Goal: Task Accomplishment & Management: Manage account settings

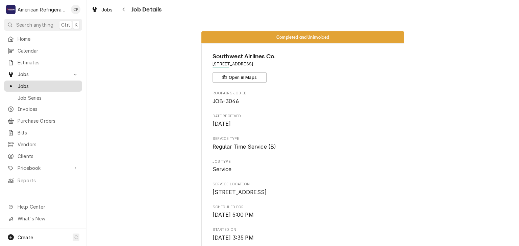
click at [30, 83] on span "Jobs" at bounding box center [48, 86] width 61 height 7
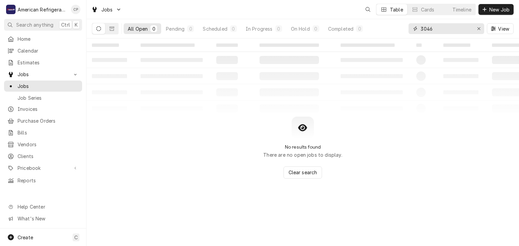
click at [444, 30] on input "3046" at bounding box center [445, 28] width 51 height 11
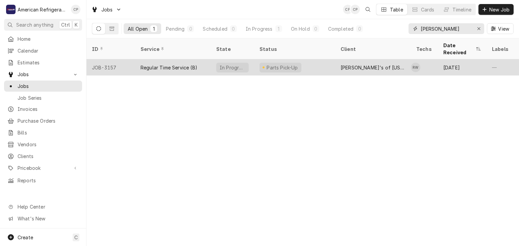
type input "sadie"
click at [164, 64] on div "Regular Time Service (B)" at bounding box center [168, 67] width 57 height 7
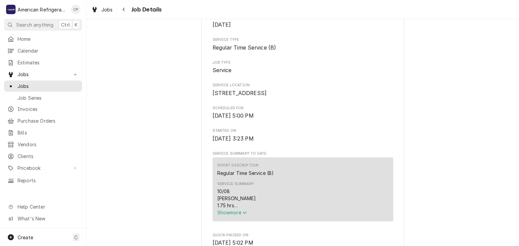
scroll to position [159, 0]
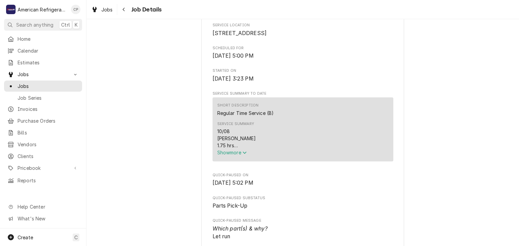
click at [215, 156] on div "Short Description Regular Time Service (B) Service Summary 10/08 Richard 1.75 h…" at bounding box center [302, 130] width 181 height 64
click at [224, 156] on span "Show more" at bounding box center [232, 153] width 30 height 6
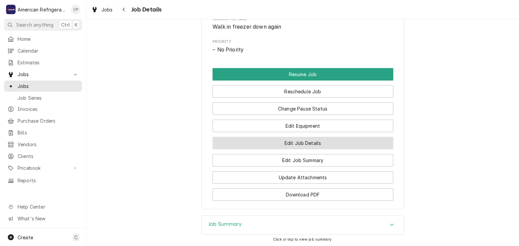
scroll to position [509, 0]
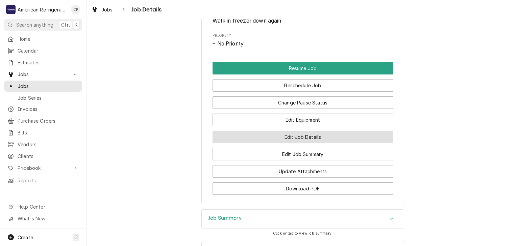
click at [265, 139] on button "Edit Job Details" at bounding box center [302, 137] width 181 height 12
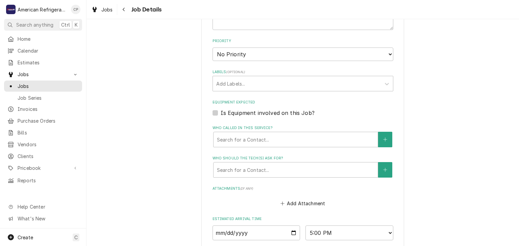
scroll to position [318, 0]
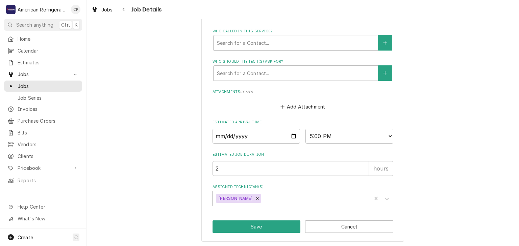
click at [286, 200] on div "Assigned Technician(s)" at bounding box center [314, 199] width 105 height 12
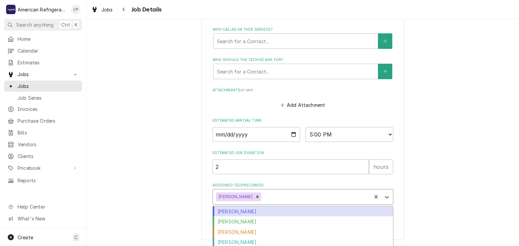
scroll to position [320, 0]
click at [254, 209] on div "[PERSON_NAME]" at bounding box center [303, 211] width 180 height 10
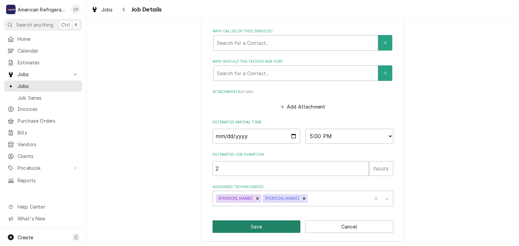
click at [249, 228] on button "Save" at bounding box center [256, 227] width 88 height 12
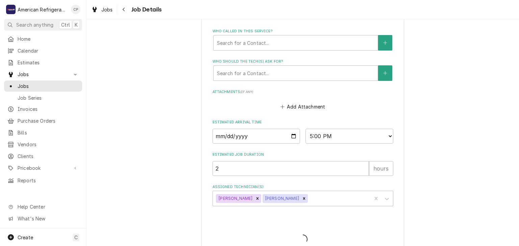
type textarea "x"
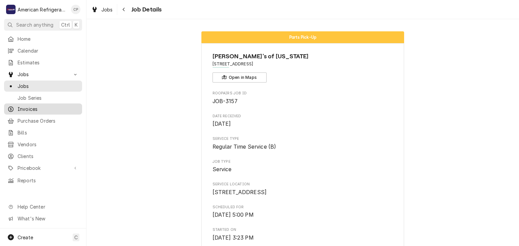
click at [51, 106] on span "Invoices" at bounding box center [48, 109] width 61 height 7
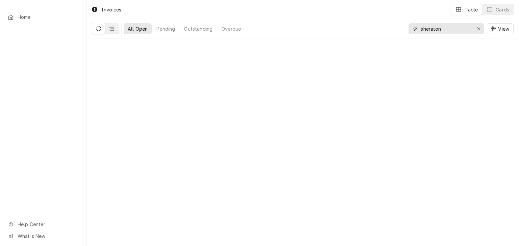
click at [437, 26] on input "sheraton" at bounding box center [445, 28] width 51 height 11
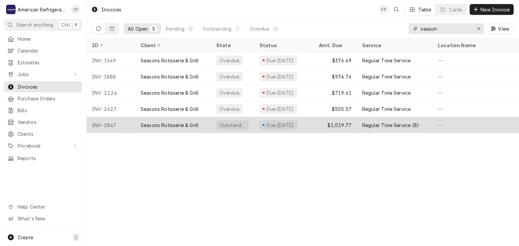
type input "season"
click at [136, 123] on div "Seasons Rotisserie & Grill" at bounding box center [173, 125] width 76 height 16
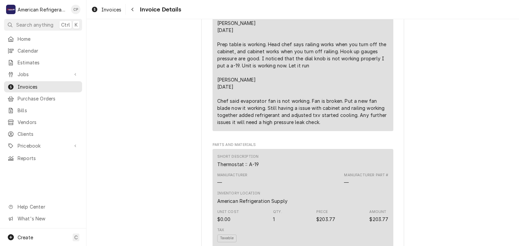
scroll to position [496, 0]
click at [132, 5] on button "Navigate back" at bounding box center [132, 9] width 11 height 11
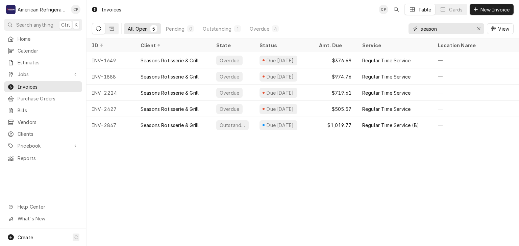
click at [442, 25] on input "season" at bounding box center [445, 28] width 51 height 11
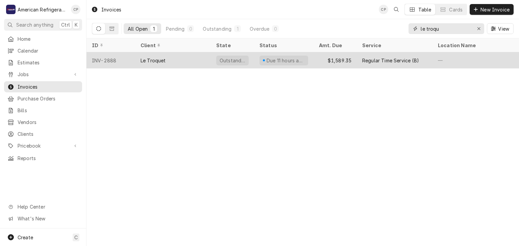
type input "le troqu"
click at [200, 56] on div "Le Troquet" at bounding box center [173, 60] width 76 height 16
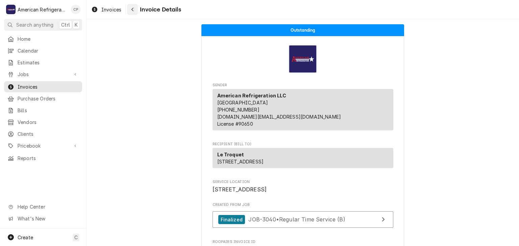
click at [131, 11] on icon "Navigate back" at bounding box center [132, 9] width 3 height 5
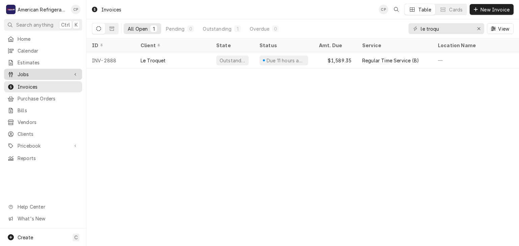
click at [69, 70] on div "Jobs" at bounding box center [42, 74] width 75 height 8
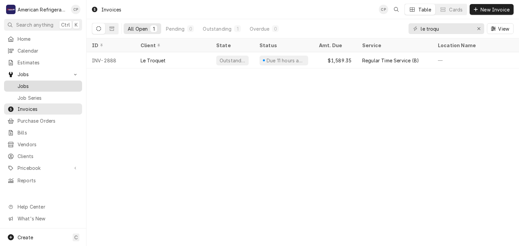
click at [63, 83] on span "Jobs" at bounding box center [48, 86] width 61 height 7
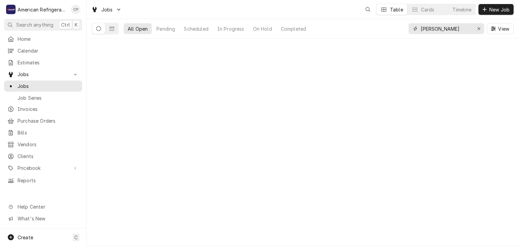
click at [449, 30] on input "sadie" at bounding box center [445, 28] width 51 height 11
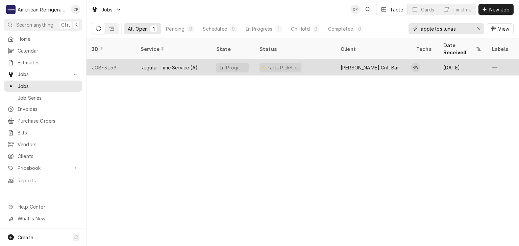
type input "apple los lunas"
click at [151, 64] on div "Regular Time Service (A)" at bounding box center [168, 67] width 57 height 7
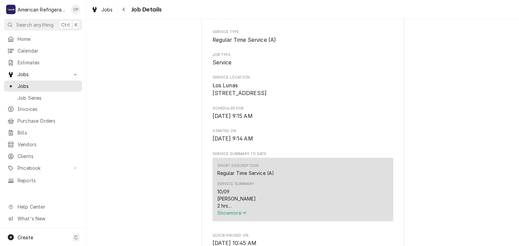
scroll to position [156, 0]
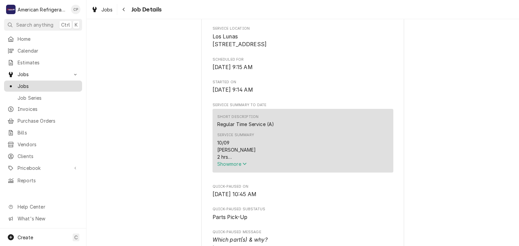
click at [52, 83] on span "Jobs" at bounding box center [48, 86] width 61 height 7
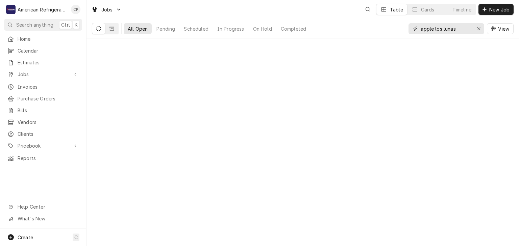
click at [438, 28] on input "apple los lunas" at bounding box center [445, 28] width 51 height 11
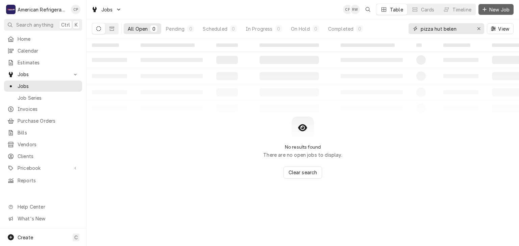
type input "pizza hut belen"
click at [489, 6] on span "New Job" at bounding box center [499, 9] width 23 height 7
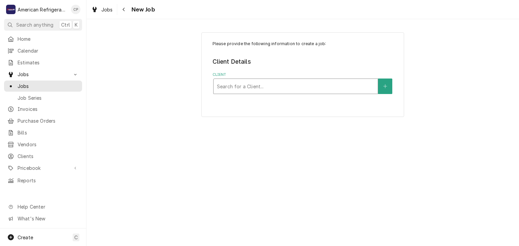
click at [226, 83] on div "Client" at bounding box center [295, 86] width 157 height 12
type input "Pizza Hut"
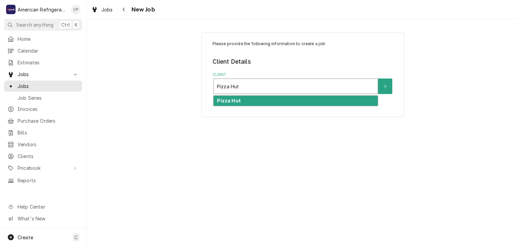
click at [241, 100] on div "Pizza Hut" at bounding box center [295, 101] width 164 height 10
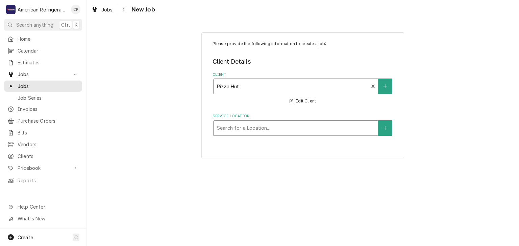
click at [238, 126] on div "Service Location" at bounding box center [295, 128] width 157 height 12
type input "belen"
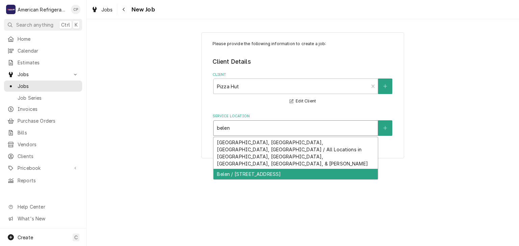
click at [248, 169] on div "Belen / 220 S Main St, Belen, NM 87002" at bounding box center [295, 174] width 164 height 10
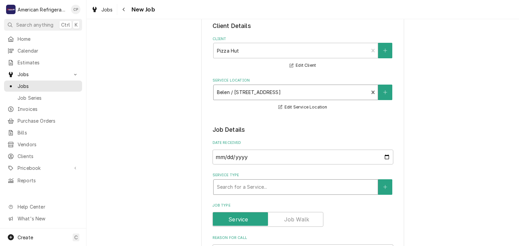
click at [240, 185] on div "Service Type" at bounding box center [295, 187] width 157 height 12
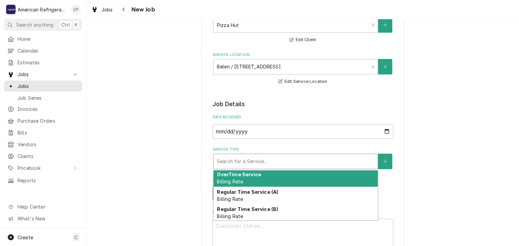
scroll to position [39, 0]
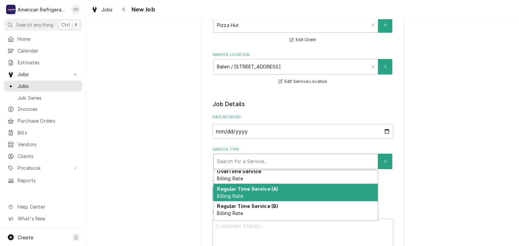
click at [240, 191] on div "Regular Time Service (A) Billing Rate" at bounding box center [295, 193] width 164 height 18
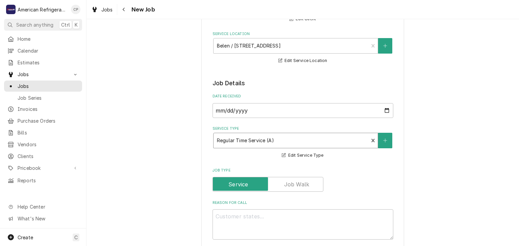
scroll to position [95, 0]
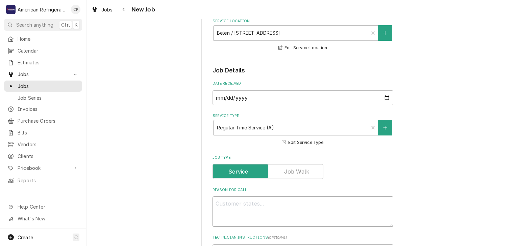
click at [237, 205] on textarea "Reason For Call" at bounding box center [302, 212] width 181 height 30
type textarea "x"
type textarea "W"
type textarea "x"
type textarea "WO"
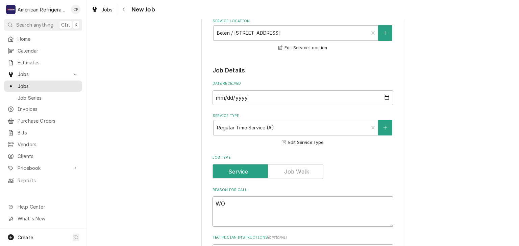
type textarea "x"
type textarea "WO#"
type textarea "x"
type textarea "WO#"
type textarea "x"
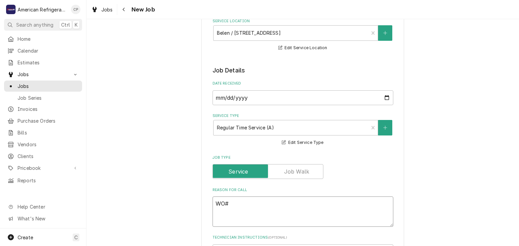
type textarea "WO# 3"
type textarea "x"
type textarea "WO# 32"
type textarea "x"
type textarea "WO# 323"
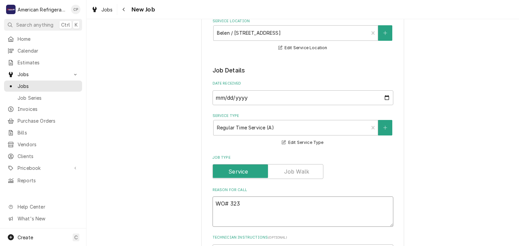
type textarea "x"
type textarea "WO# 3239"
type textarea "x"
type textarea "WO# 32390"
type textarea "x"
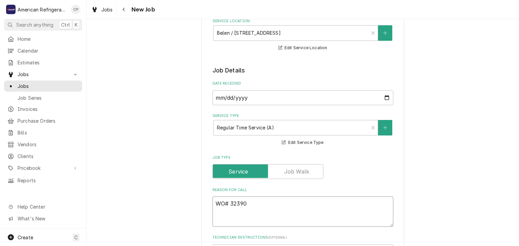
type textarea "WO# 323908"
type textarea "x"
type textarea "WO# 3239088"
type textarea "x"
type textarea "WO# 3239088"
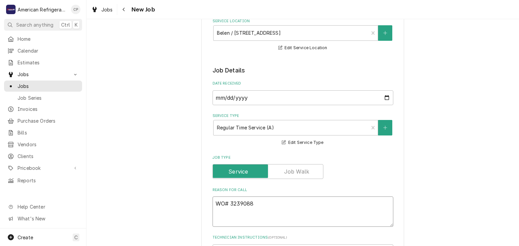
type textarea "x"
type textarea "WO# 3239088 Bio"
type textarea "x"
type textarea "WO# 3239088 Biot"
type textarea "x"
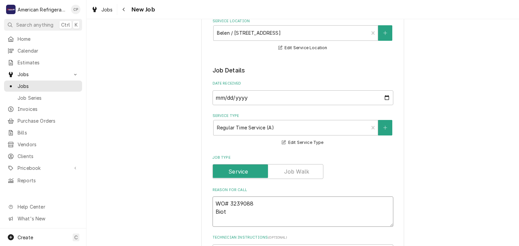
type textarea "WO# 3239088 Bio"
type textarea "x"
type textarea "WO# 3239088 Bi"
type textarea "x"
type textarea "WO# 3239088"
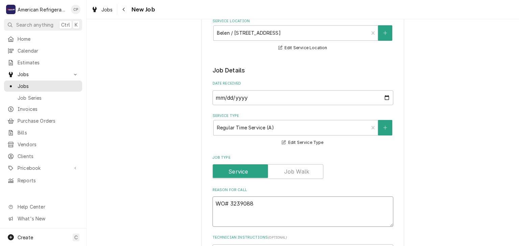
type textarea "x"
type textarea "WO# 3239088 N"
type textarea "x"
type textarea "WO# 3239088 NT"
type textarea "x"
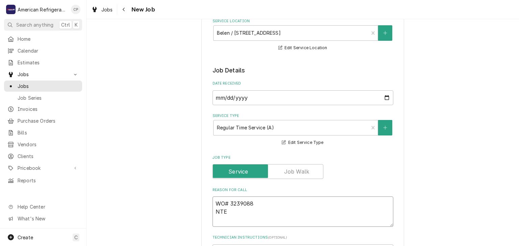
type textarea "WO# 3239088 NTE"
type textarea "x"
type textarea "WO# 3239088 NTE $"
type textarea "x"
type textarea "WO# 3239088 NTE $1"
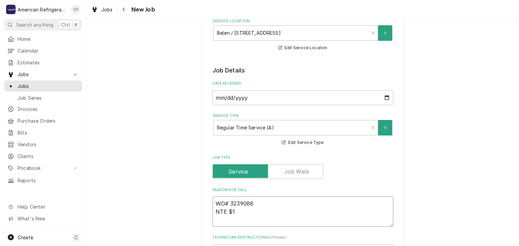
type textarea "x"
type textarea "WO# 3239088 NTE $10"
type textarea "x"
type textarea "WO# 3239088 NTE $100"
type textarea "x"
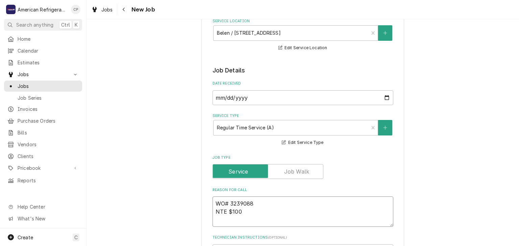
type textarea "WO# 3239088 NTE $1000"
type textarea "x"
type textarea "WO# 3239088 NTE $1000.0"
type textarea "x"
type textarea "WO# 3239088 NTE $1000.00"
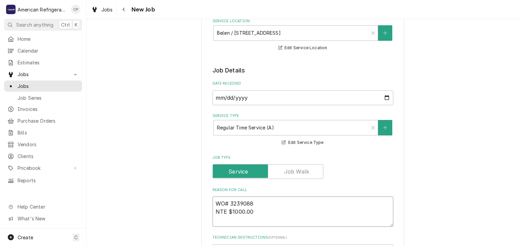
type textarea "x"
type textarea "WO# 3239088 NTE $1000.00"
type textarea "x"
type textarea "WO# 3239088 NTE $1000.00 B"
type textarea "x"
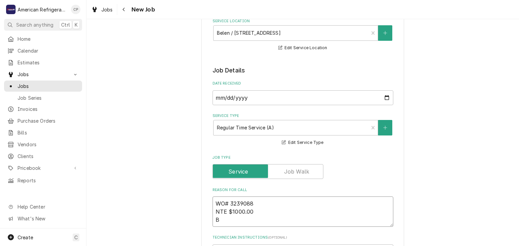
type textarea "WO# 3239088 NTE $1000.00 Bo"
type textarea "x"
type textarea "WO# 3239088 NTE $1000.00 Bot"
type textarea "x"
type textarea "WO# 3239088 NTE $1000.00 Botto"
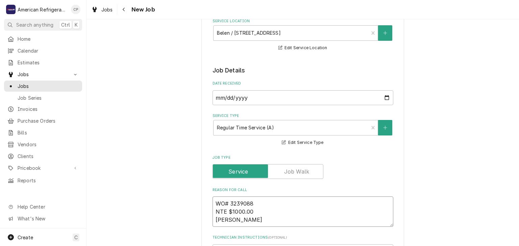
type textarea "x"
type textarea "WO# 3239088 NTE $1000.00 Bottom"
type textarea "x"
type textarea "WO# 3239088 NTE $1000.00 Bottom"
type textarea "x"
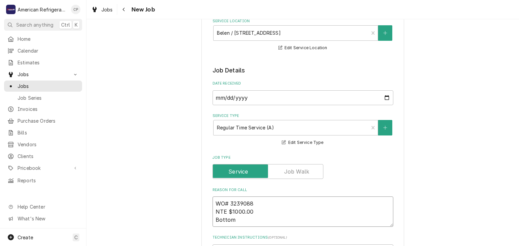
type textarea "WO# 3239088 NTE $1000.00 Bottom o"
type textarea "x"
type textarea "WO# 3239088 NTE $1000.00 Bottom ov"
type textarea "x"
type textarea "WO# 3239088 NTE $1000.00 Bottom oven"
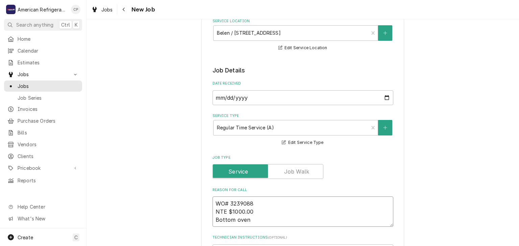
type textarea "x"
type textarea "WO# 3239088 NTE $1000.00 Bottom oven"
type textarea "x"
type textarea "WO# 3239088 NTE $1000.00 Bottom oven d"
type textarea "x"
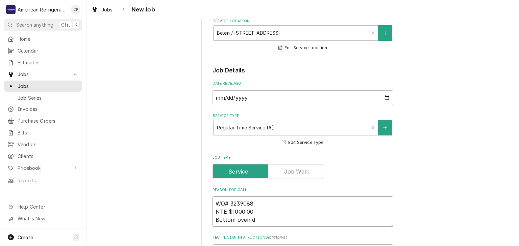
type textarea "WO# 3239088 NTE $1000.00 Bottom oven do"
type textarea "x"
type textarea "WO# 3239088 NTE $1000.00 Bottom oven down"
type textarea "x"
type textarea "WO# 3239088 NTE $1000.00 Bottom oven down"
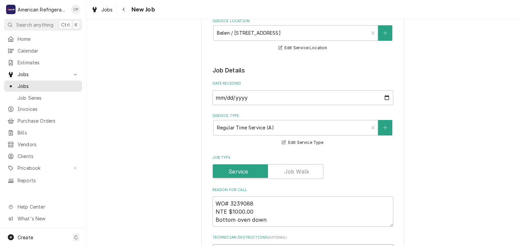
scroll to position [213, 0]
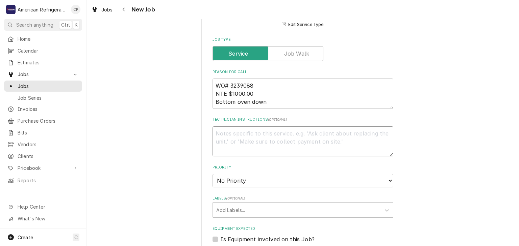
type textarea "D"
type textarea "x"
type textarea "Di"
type textarea "x"
type textarea "Dia"
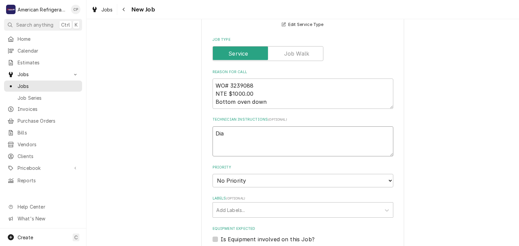
type textarea "x"
type textarea "Diag"
type textarea "x"
type textarea "Diagno"
type textarea "x"
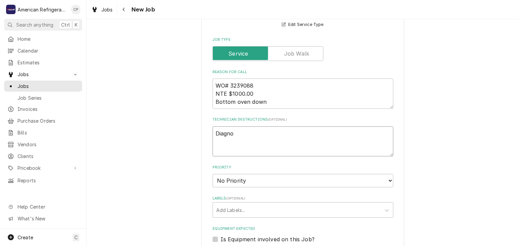
type textarea "Diagnos"
type textarea "x"
type textarea "Diagnose"
type textarea "x"
type textarea "Diagnose"
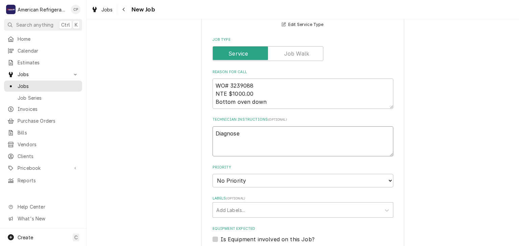
type textarea "x"
type textarea "Diagnose & c"
type textarea "x"
type textarea "Diagnose & cal"
type textarea "x"
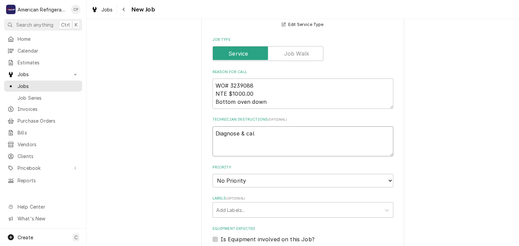
type textarea "Diagnose & call"
type textarea "x"
type textarea "Diagnose & call"
type textarea "x"
type textarea "Diagnose & call gl"
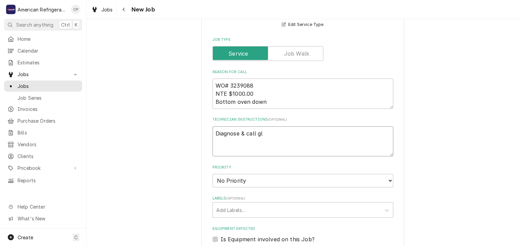
type textarea "x"
type textarea "Diagnose & call glen"
type textarea "x"
type textarea "Diagnose & call glenn"
type textarea "x"
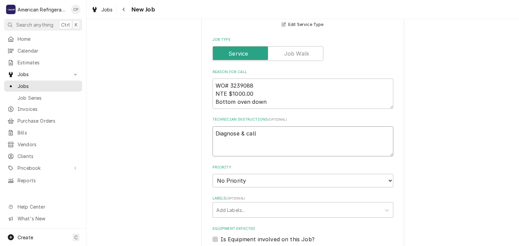
type textarea "Diagnose & call Glenn"
type textarea "x"
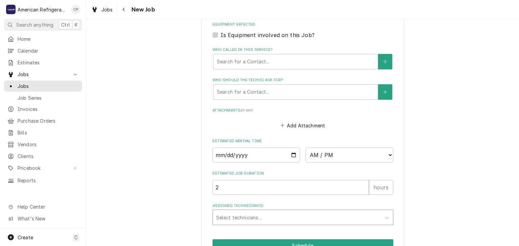
scroll to position [454, 0]
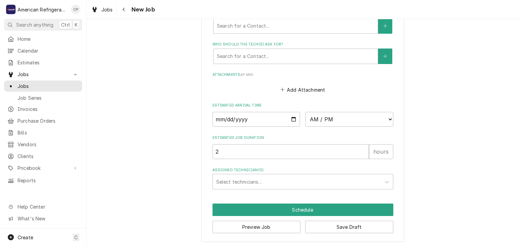
type textarea "Diagnose & call Glenn"
click at [294, 118] on input "Date" at bounding box center [256, 119] width 88 height 15
type textarea "x"
type input "[DATE]"
type textarea "x"
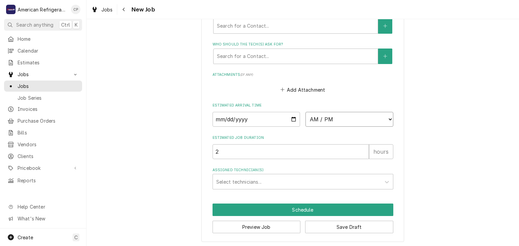
click at [329, 121] on select "AM / PM 6:00 AM 6:15 AM 6:30 AM 6:45 AM 7:00 AM 7:15 AM 7:30 AM 7:45 AM 8:00 AM…" at bounding box center [349, 119] width 88 height 15
select select "12:00:00"
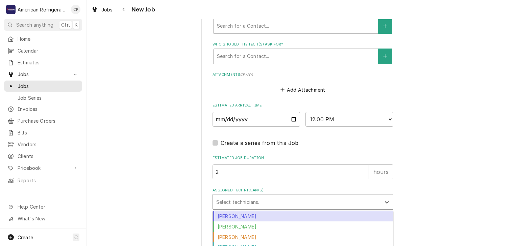
click at [287, 204] on div "Assigned Technician(s)" at bounding box center [296, 202] width 161 height 12
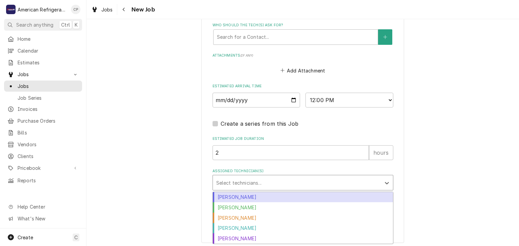
scroll to position [474, 0]
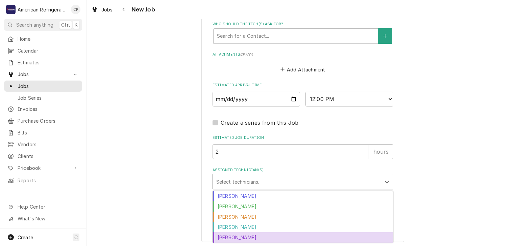
click at [255, 235] on div "Richard Wirick" at bounding box center [303, 238] width 180 height 10
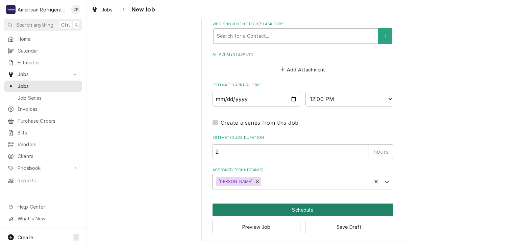
click at [261, 207] on button "Schedule" at bounding box center [302, 210] width 181 height 12
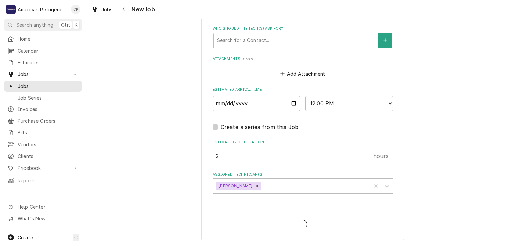
scroll to position [468, 0]
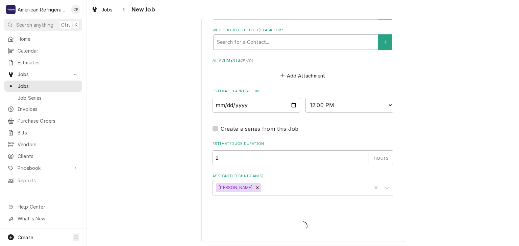
type textarea "x"
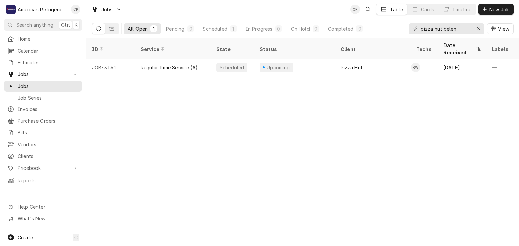
click at [261, 207] on div "ID Service State Status Client Techs Date Received Labels Job Type Priority Loc…" at bounding box center [302, 142] width 432 height 208
click at [433, 27] on input "pizza hut belen" at bounding box center [445, 28] width 51 height 11
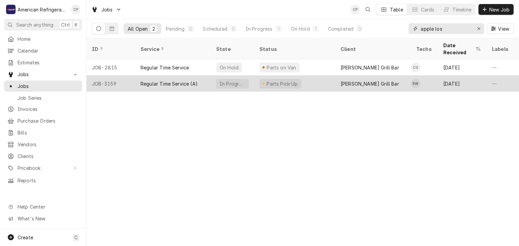
type input "apple los"
click at [160, 80] on div "Regular Time Service (A)" at bounding box center [168, 83] width 57 height 7
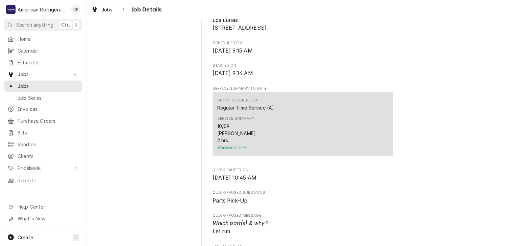
scroll to position [183, 0]
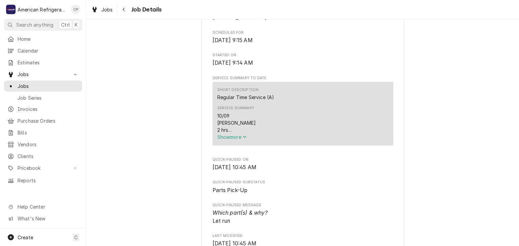
click at [222, 140] on span "Show more" at bounding box center [232, 137] width 30 height 6
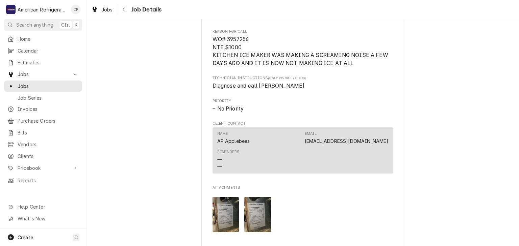
scroll to position [646, 0]
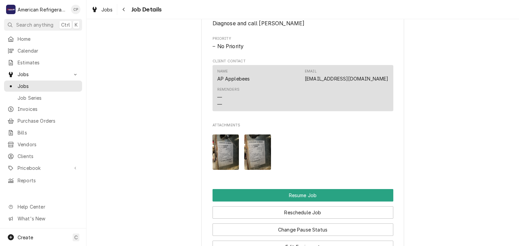
click at [218, 160] on img "Attachments" at bounding box center [225, 152] width 27 height 35
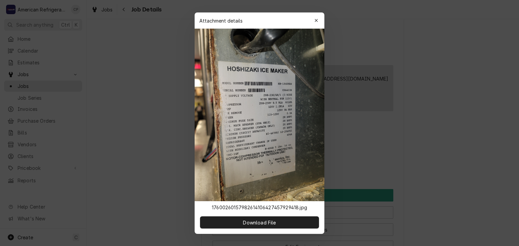
click at [143, 140] on div at bounding box center [259, 123] width 519 height 246
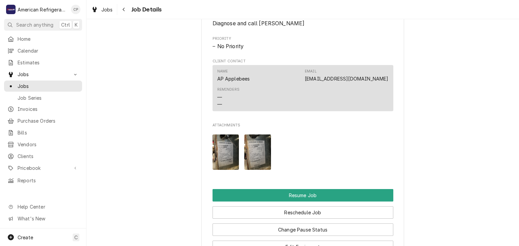
click at [233, 155] on img "Attachments" at bounding box center [225, 152] width 27 height 35
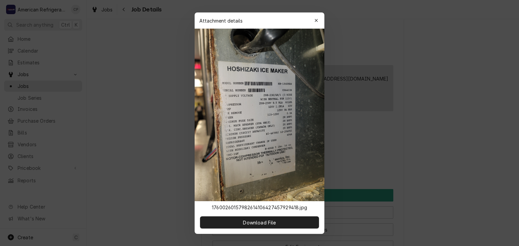
click at [141, 134] on div at bounding box center [259, 123] width 519 height 246
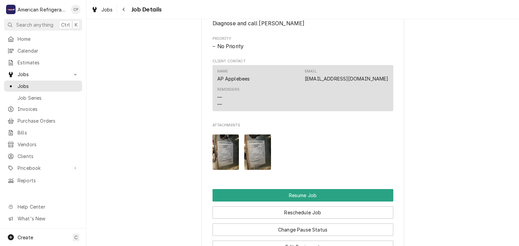
click at [261, 154] on img "Attachments" at bounding box center [257, 152] width 27 height 35
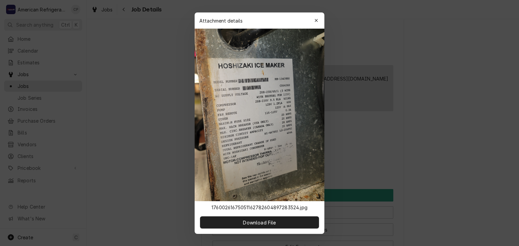
click at [143, 137] on div at bounding box center [259, 123] width 519 height 246
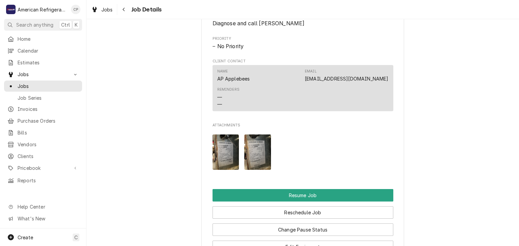
click at [218, 147] on img "Attachments" at bounding box center [225, 152] width 27 height 35
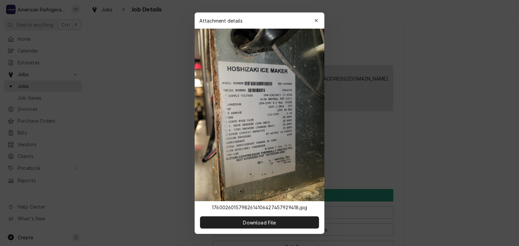
click at [160, 140] on div at bounding box center [259, 123] width 519 height 246
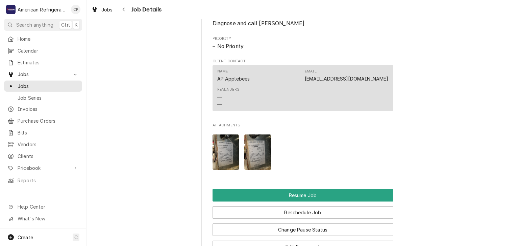
click at [253, 148] on img "Attachments" at bounding box center [257, 152] width 27 height 35
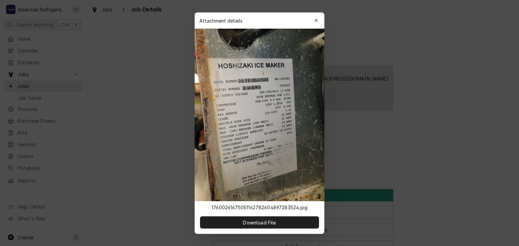
click at [155, 147] on div at bounding box center [259, 123] width 519 height 246
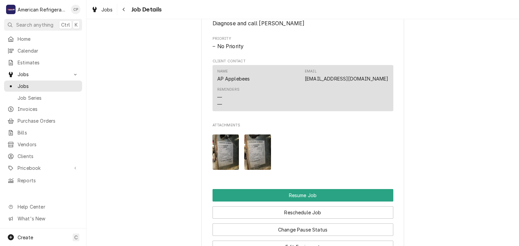
click at [218, 150] on img "Attachments" at bounding box center [225, 152] width 27 height 35
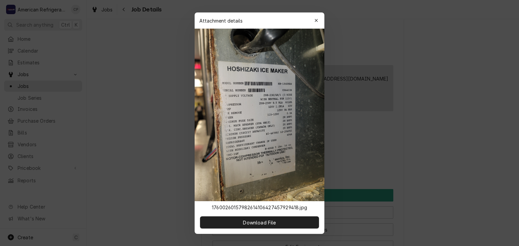
click at [172, 145] on div at bounding box center [259, 123] width 519 height 246
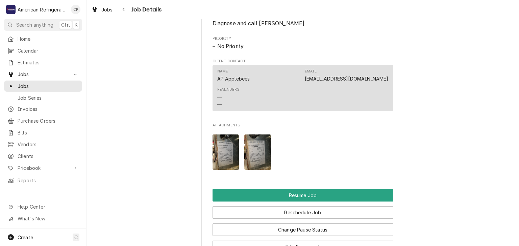
click at [254, 155] on img "Attachments" at bounding box center [257, 152] width 27 height 35
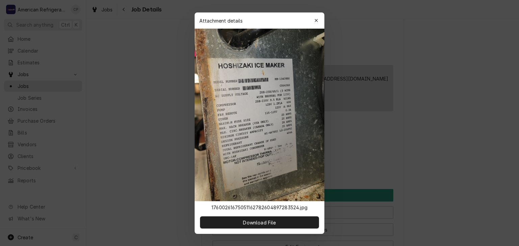
click at [160, 149] on div at bounding box center [259, 123] width 519 height 246
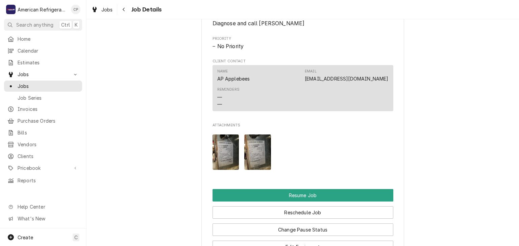
click at [232, 153] on img "Attachments" at bounding box center [225, 152] width 27 height 35
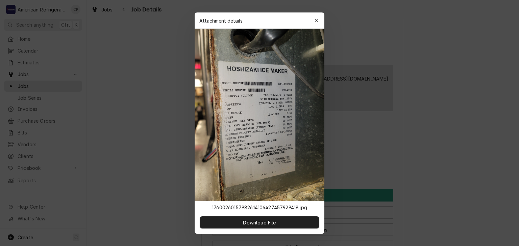
click at [165, 141] on div at bounding box center [259, 123] width 519 height 246
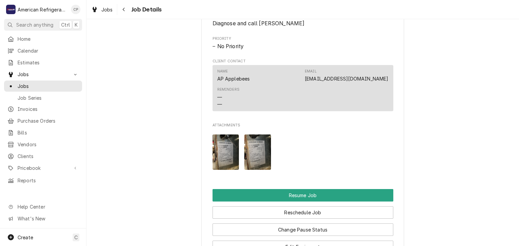
click at [259, 155] on img "Attachments" at bounding box center [257, 152] width 27 height 35
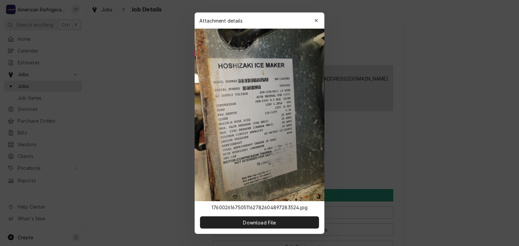
click at [156, 144] on div at bounding box center [259, 123] width 519 height 246
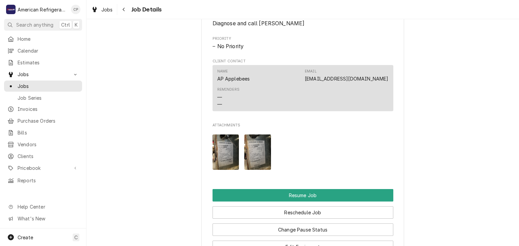
click at [225, 157] on img "Attachments" at bounding box center [225, 152] width 27 height 35
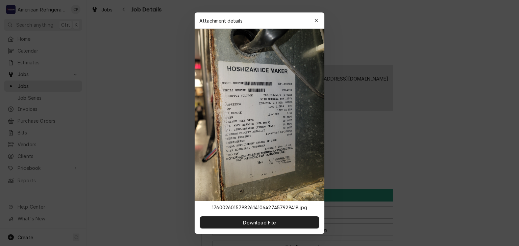
click at [163, 134] on div at bounding box center [259, 123] width 519 height 246
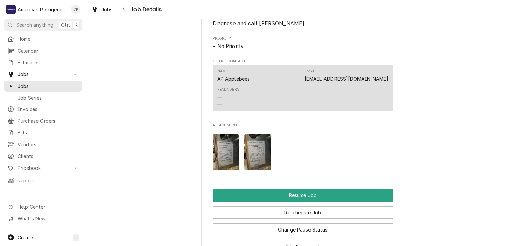
click at [254, 155] on img "Attachments" at bounding box center [257, 152] width 27 height 35
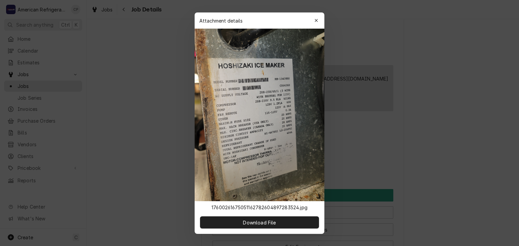
click at [163, 129] on div at bounding box center [259, 123] width 519 height 246
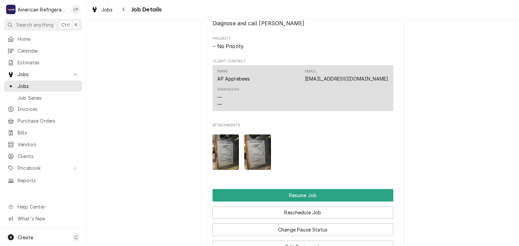
click at [218, 153] on img "Attachments" at bounding box center [225, 152] width 27 height 35
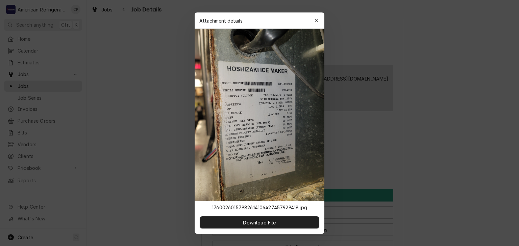
click at [153, 141] on div at bounding box center [259, 123] width 519 height 246
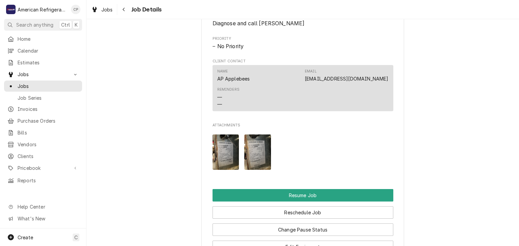
click at [218, 153] on img "Attachments" at bounding box center [225, 152] width 27 height 35
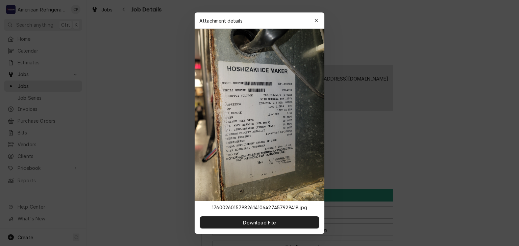
click at [165, 146] on div at bounding box center [259, 123] width 519 height 246
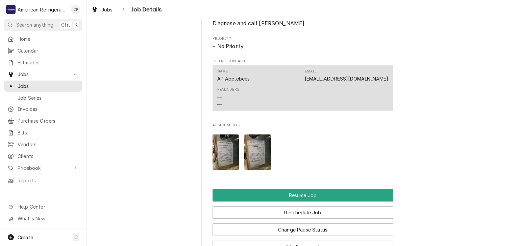
click at [247, 155] on img "Attachments" at bounding box center [257, 152] width 27 height 35
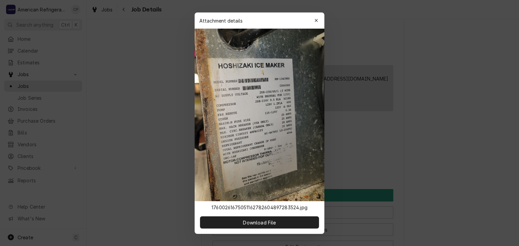
click at [162, 147] on div at bounding box center [259, 123] width 519 height 246
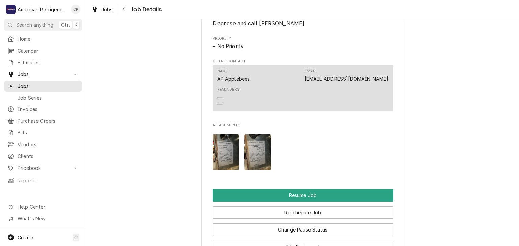
click at [232, 153] on img "Attachments" at bounding box center [225, 152] width 27 height 35
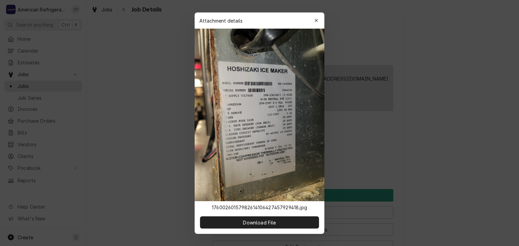
click at [171, 148] on div at bounding box center [259, 123] width 519 height 246
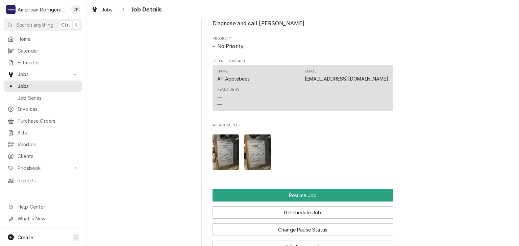
click at [252, 152] on img "Attachments" at bounding box center [257, 152] width 27 height 35
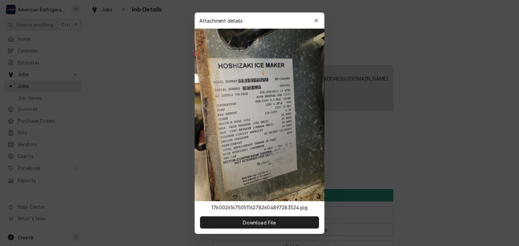
click at [141, 130] on div at bounding box center [259, 123] width 519 height 246
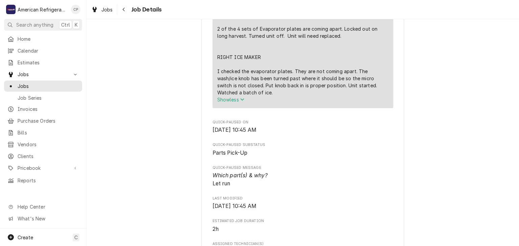
scroll to position [325, 0]
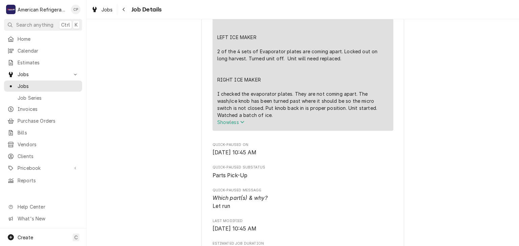
click at [236, 125] on span "Show less" at bounding box center [230, 123] width 27 height 6
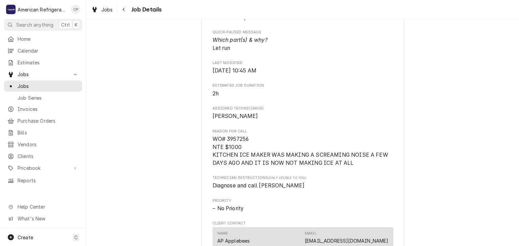
scroll to position [227, 0]
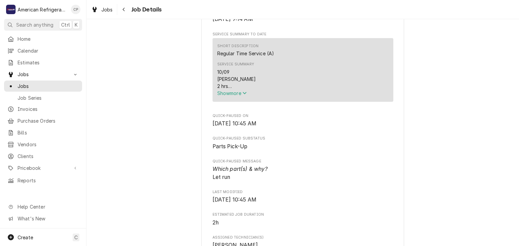
click at [232, 96] on span "Show more" at bounding box center [232, 93] width 30 height 6
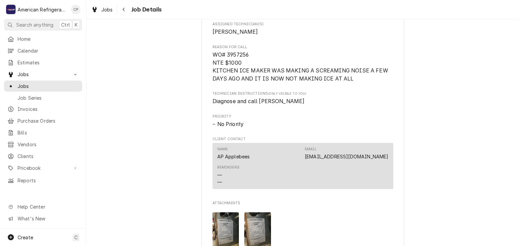
scroll to position [642, 0]
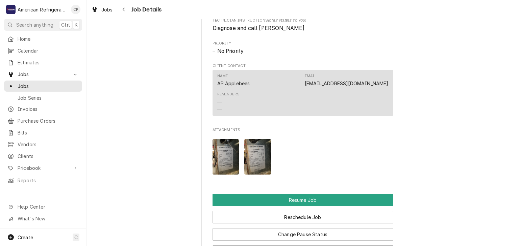
click at [220, 161] on img "Attachments" at bounding box center [225, 156] width 27 height 35
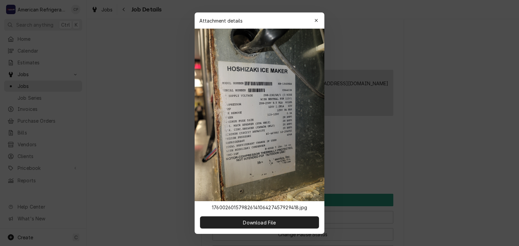
click at [173, 162] on div at bounding box center [259, 123] width 519 height 246
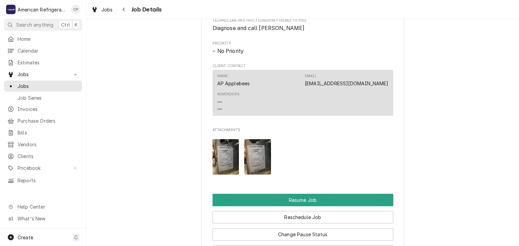
click at [258, 161] on img "Attachments" at bounding box center [257, 156] width 27 height 35
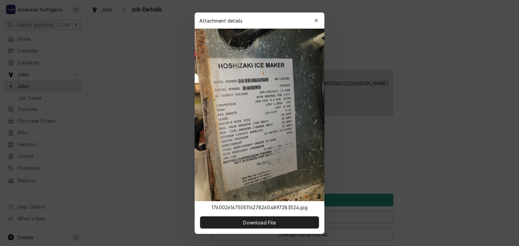
click at [170, 161] on div at bounding box center [259, 123] width 519 height 246
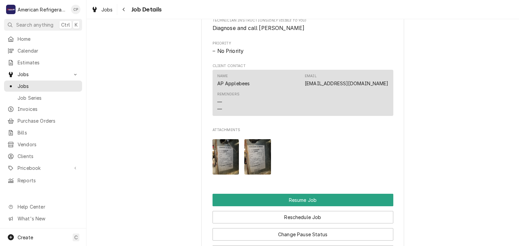
click at [261, 162] on img "Attachments" at bounding box center [257, 156] width 27 height 35
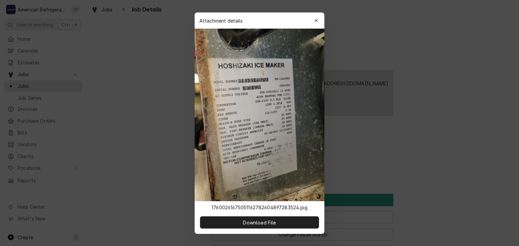
click at [179, 161] on div at bounding box center [259, 123] width 519 height 246
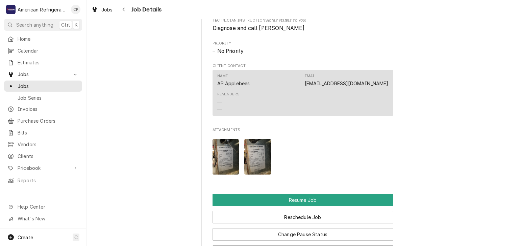
click at [225, 161] on img "Attachments" at bounding box center [225, 156] width 27 height 35
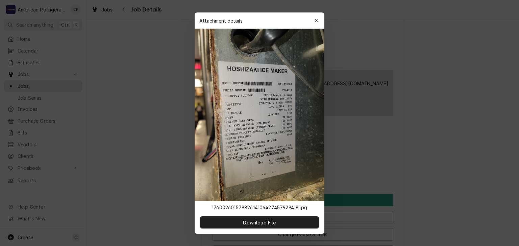
click at [167, 159] on div at bounding box center [259, 123] width 519 height 246
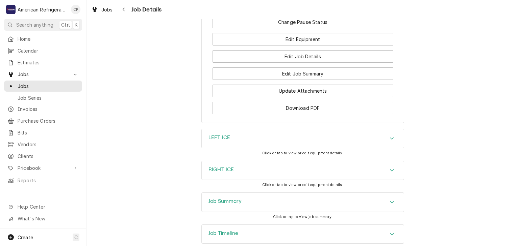
scroll to position [902, 0]
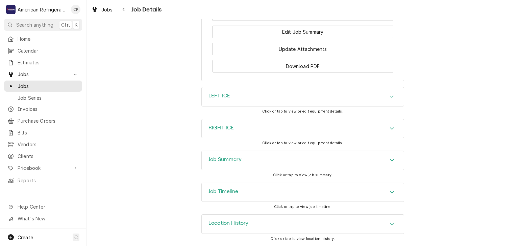
click at [228, 99] on h3 "LEFT ICE" at bounding box center [219, 96] width 22 height 6
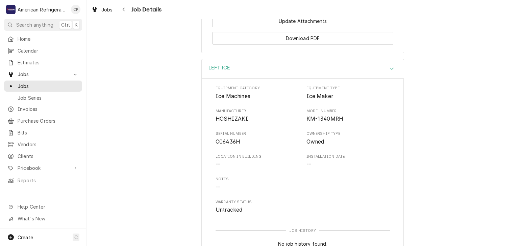
scroll to position [929, 0]
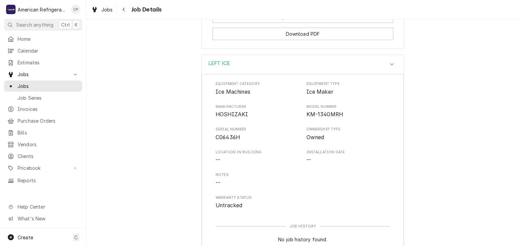
click at [223, 67] on h3 "LEFT ICE" at bounding box center [219, 63] width 22 height 6
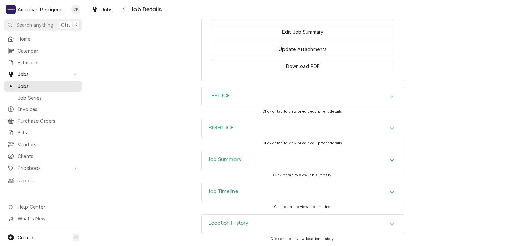
click at [214, 98] on h3 "LEFT ICE" at bounding box center [219, 96] width 22 height 6
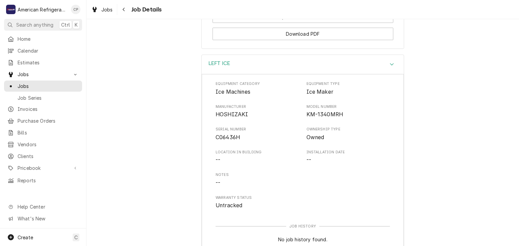
click at [181, 112] on div "LEFT ICE Equipment Category Ice Machines Equipment Type Ice Maker Manufacturer …" at bounding box center [302, 167] width 432 height 225
click at [218, 67] on h3 "LEFT ICE" at bounding box center [219, 63] width 22 height 6
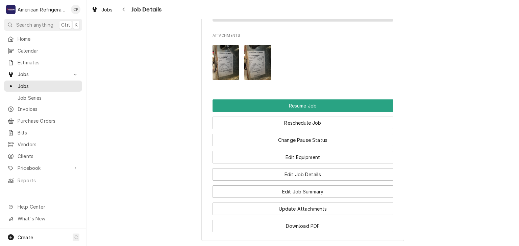
scroll to position [735, 0]
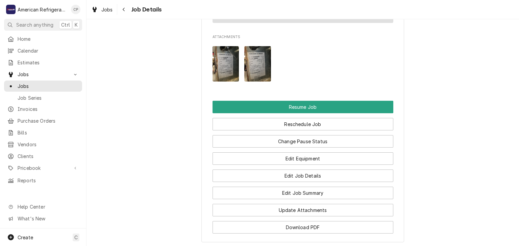
click at [228, 76] on img "Attachments" at bounding box center [225, 63] width 27 height 35
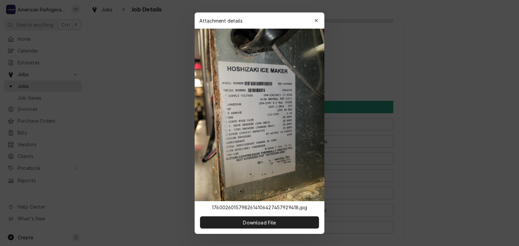
click at [355, 86] on div at bounding box center [259, 123] width 519 height 246
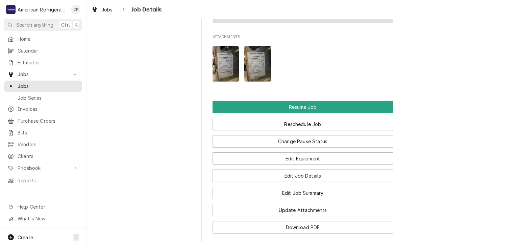
click at [260, 69] on img "Attachments" at bounding box center [257, 63] width 27 height 35
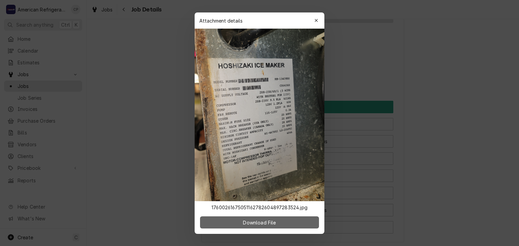
click at [281, 226] on button "Download File" at bounding box center [259, 223] width 119 height 12
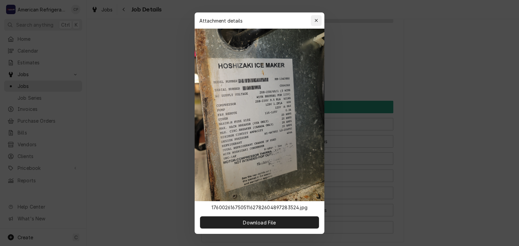
click at [316, 19] on icon "button" at bounding box center [316, 20] width 4 height 5
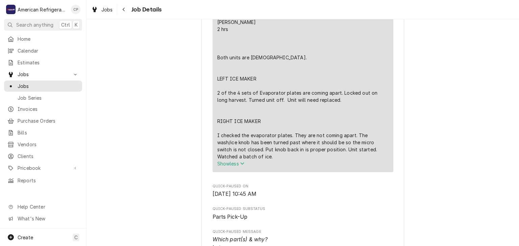
scroll to position [20, 0]
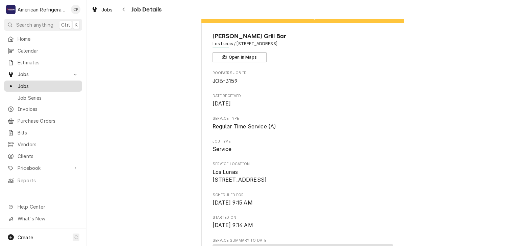
click at [77, 85] on span "Jobs" at bounding box center [48, 86] width 61 height 7
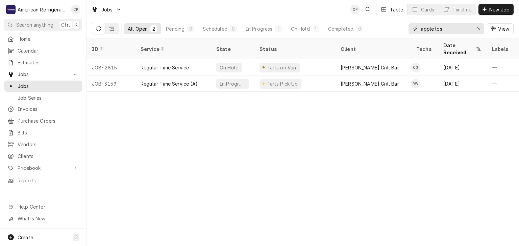
click at [440, 30] on input "apple los" at bounding box center [445, 28] width 51 height 11
click at [441, 29] on input "apple los" at bounding box center [445, 28] width 51 height 11
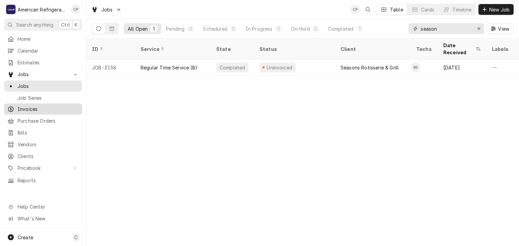
type input "season"
click at [61, 108] on span "Invoices" at bounding box center [48, 109] width 61 height 7
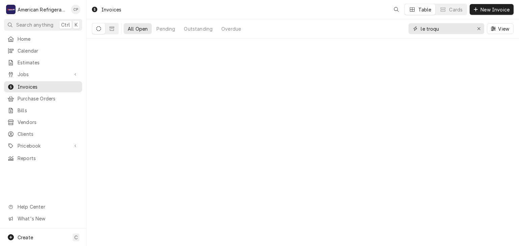
click at [445, 28] on input "le troqu" at bounding box center [445, 28] width 51 height 11
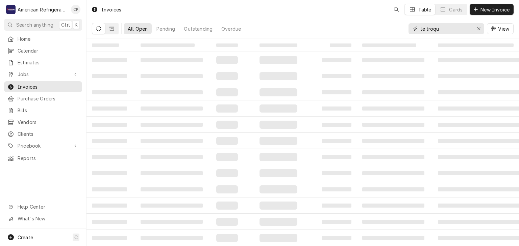
click at [445, 28] on input "le troqu" at bounding box center [445, 28] width 51 height 11
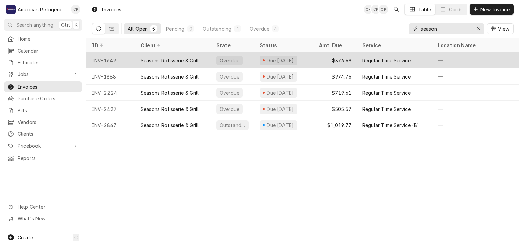
type input "season"
click at [127, 61] on div "INV-1649" at bounding box center [110, 60] width 49 height 16
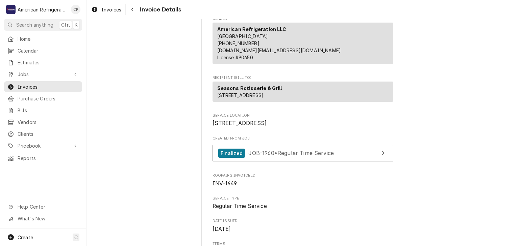
scroll to position [20, 0]
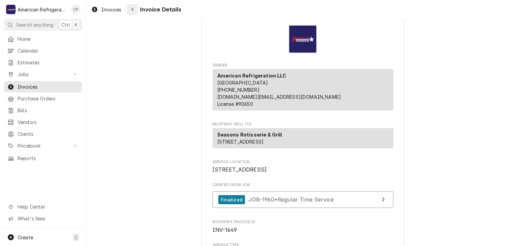
click at [132, 13] on button "Navigate back" at bounding box center [132, 9] width 11 height 11
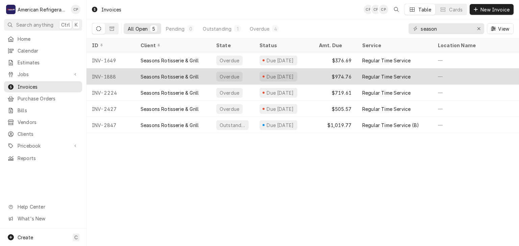
click at [125, 74] on div "INV-1888" at bounding box center [110, 77] width 49 height 16
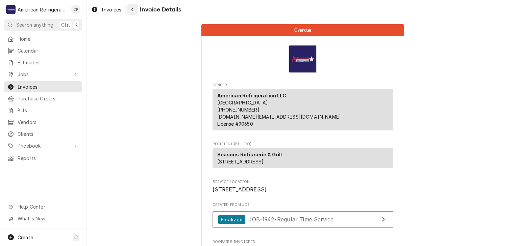
click at [133, 12] on div "Navigate back" at bounding box center [132, 9] width 7 height 7
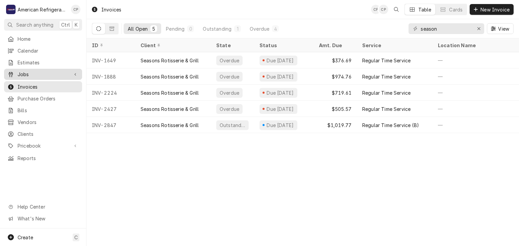
click at [27, 71] on span "Jobs" at bounding box center [43, 74] width 51 height 7
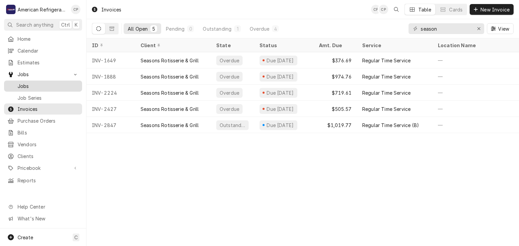
click at [30, 81] on link "Jobs" at bounding box center [43, 86] width 78 height 11
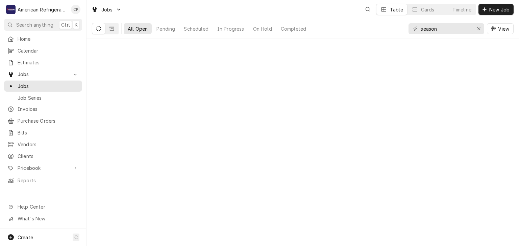
click at [488, 12] on span "New Job" at bounding box center [499, 9] width 23 height 7
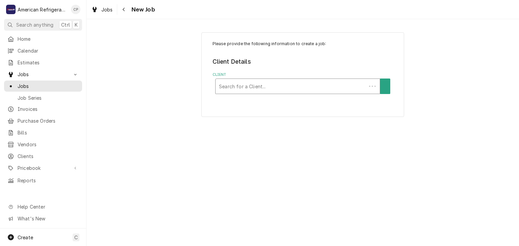
click at [276, 86] on div "Client" at bounding box center [291, 86] width 144 height 12
type input "apple"
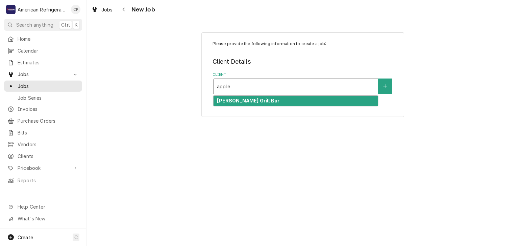
click at [282, 100] on div "[PERSON_NAME] Grill Bar" at bounding box center [295, 101] width 164 height 10
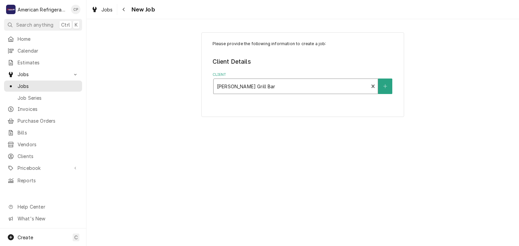
click at [241, 94] on fieldset "Client Details Client option [object Object], selected. Applebee's Grill Bar" at bounding box center [302, 75] width 181 height 37
click at [241, 124] on div "Service Location" at bounding box center [295, 128] width 157 height 12
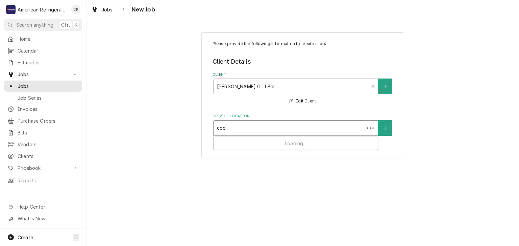
type input "coor"
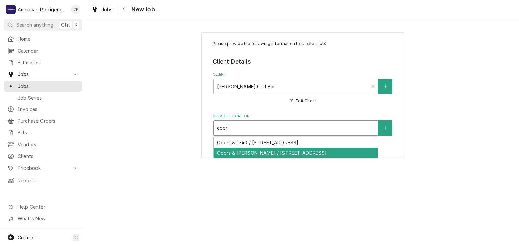
click at [243, 151] on div "Coors & Montano / 6200 Coors Blvd NW, Albuquerque, NM 87120" at bounding box center [295, 153] width 164 height 10
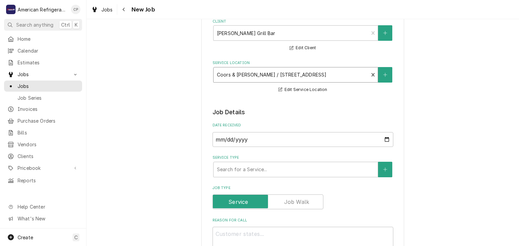
scroll to position [132, 0]
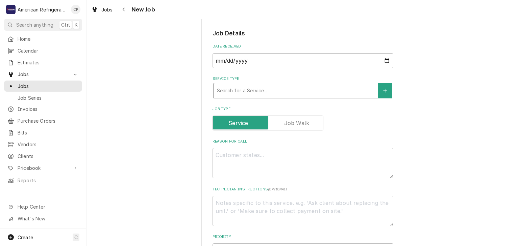
click at [244, 91] on div "Service Type" at bounding box center [295, 91] width 157 height 12
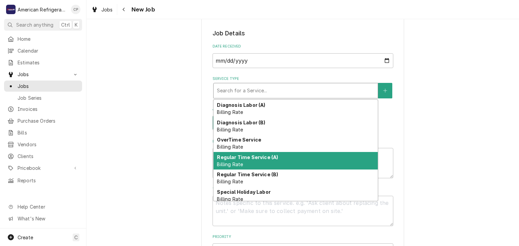
click at [242, 160] on div "Regular Time Service (A) Billing Rate" at bounding box center [295, 161] width 164 height 18
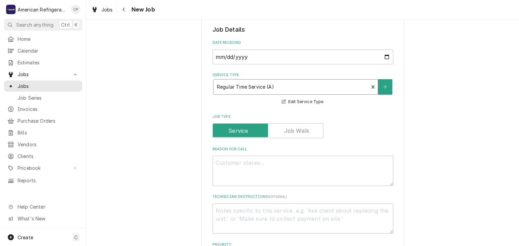
scroll to position [140, 0]
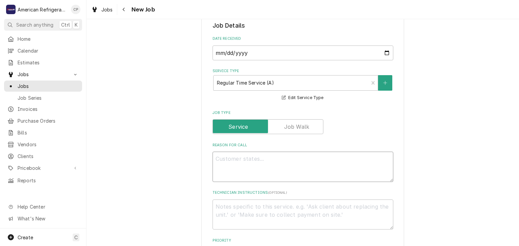
click at [242, 160] on textarea "Reason For Call" at bounding box center [302, 167] width 181 height 30
type textarea "x"
type textarea "W"
type textarea "x"
type textarea "Wa"
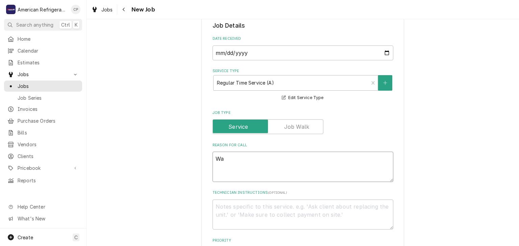
type textarea "x"
type textarea "Wat"
type textarea "x"
type textarea "Wate"
type textarea "x"
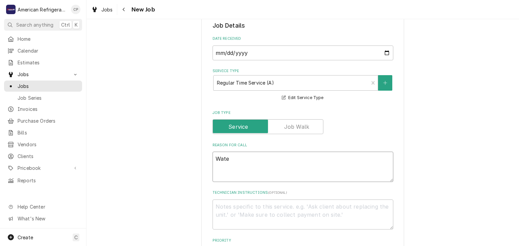
type textarea "Water"
type textarea "x"
type textarea "Water"
type textarea "x"
type textarea "Water l"
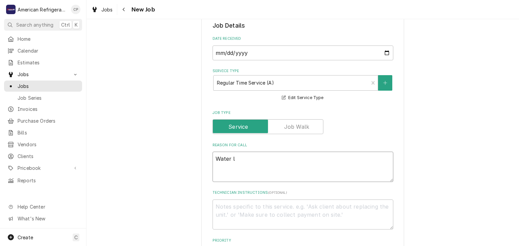
type textarea "x"
type textarea "Water le"
type textarea "x"
type textarea "Water lea"
type textarea "x"
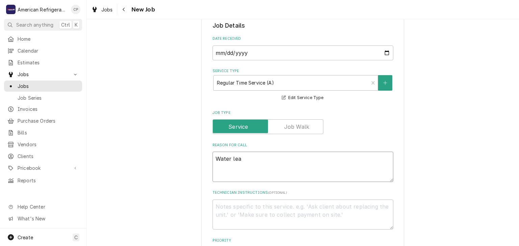
type textarea "Water leak"
type textarea "x"
type textarea "Water leak"
type textarea "x"
type textarea "Water leak i"
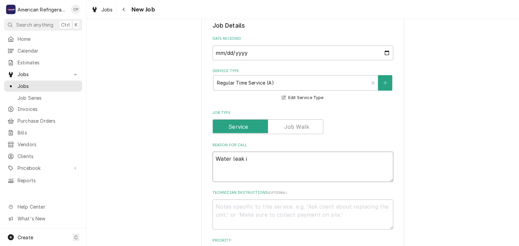
type textarea "x"
type textarea "Water leak in"
type textarea "x"
type textarea "Water leak in K"
type textarea "x"
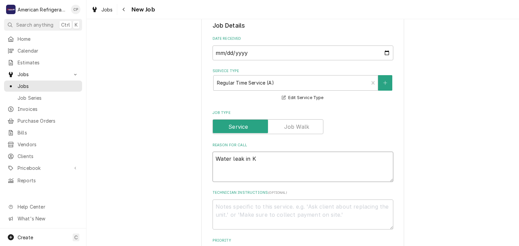
type textarea "Water leak in Ki"
type textarea "x"
type textarea "Water leak in Kit"
type textarea "x"
type textarea "Water leak in Kitc"
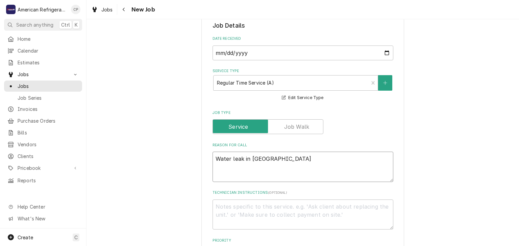
type textarea "x"
type textarea "Water leak in Kitche"
type textarea "x"
type textarea "Water leak in Kitchen"
type textarea "x"
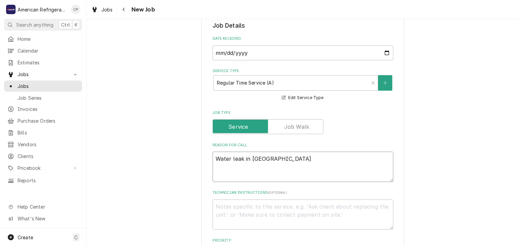
type textarea "Water leak in Kitchen n"
type textarea "x"
type textarea "Water leak in Kitchen ne"
type textarea "x"
type textarea "Water leak in Kitchen nea"
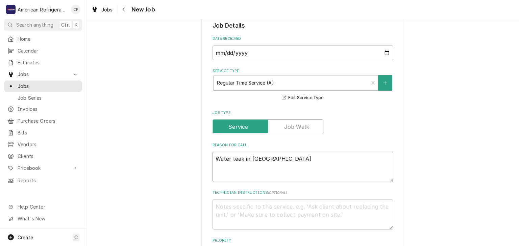
type textarea "x"
type textarea "Water leak in Kitchen near"
type textarea "x"
type textarea "Water leak in Kitchen near m"
type textarea "x"
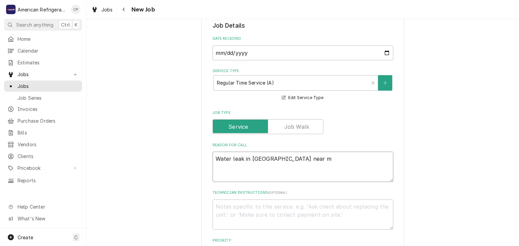
type textarea "Water leak in Kitchen near ma"
type textarea "x"
type textarea "Water leak in Kitchen near m"
type textarea "x"
type textarea "Water leak in Kitchen near"
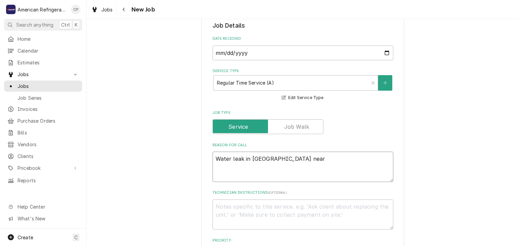
type textarea "x"
type textarea "Water leak in Kitchen near r"
type textarea "x"
type textarea "Water leak in Kitchen near re"
type textarea "x"
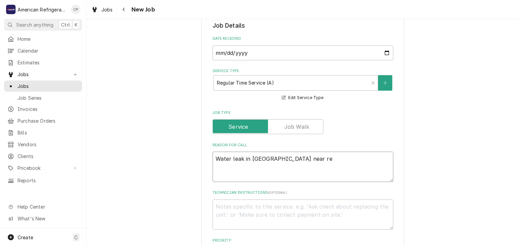
type textarea "Water leak in Kitchen near ret"
type textarea "x"
type textarea "Water leak in Kitchen near retu"
type textarea "x"
type textarea "Water leak in Kitchen near return"
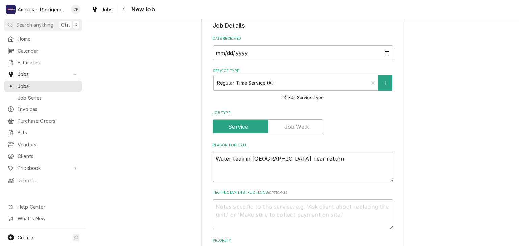
type textarea "x"
type textarea "Water leak in Kitchen near return"
type textarea "x"
type textarea "Water leak in Kitchen near return a"
type textarea "x"
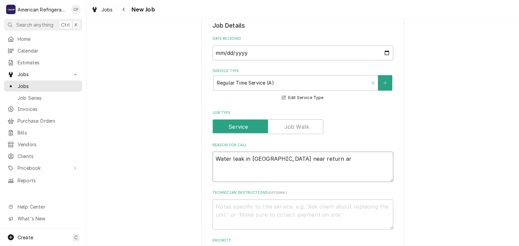
type textarea "Water leak in Kitchen near return ari"
type textarea "x"
type textarea "Water leak in Kitchen near return ar"
type textarea "x"
type textarea "Water leak in Kitchen near return ai"
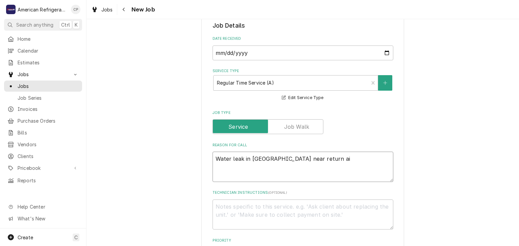
type textarea "x"
type textarea "Water leak in Kitchen near return air"
type textarea "x"
type textarea "Water leak in Kitchen near return air"
type textarea "x"
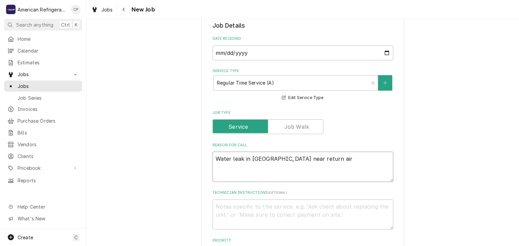
type textarea "Water leak in Kitchen near return air v"
type textarea "x"
type textarea "Water leak in Kitchen near return air ven"
type textarea "x"
type textarea "Water leak in Kitchen near return air vent"
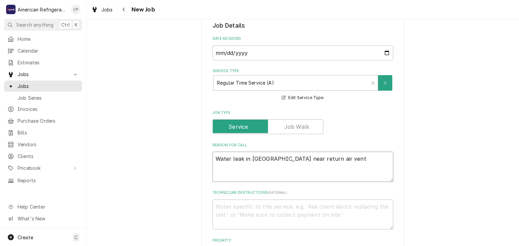
type textarea "x"
type textarea "Water leak in Kitchen near return air vents"
type textarea "x"
type textarea "Water leak in Kitchen near return air vents."
type textarea "x"
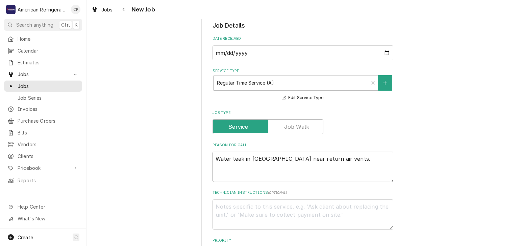
type textarea "Water leak in Kitchen near return air vents."
type textarea "x"
type textarea "Water leak in Kitchen near return air vents. S"
type textarea "x"
type textarea "Water leak in Kitchen near return air vents. Sp"
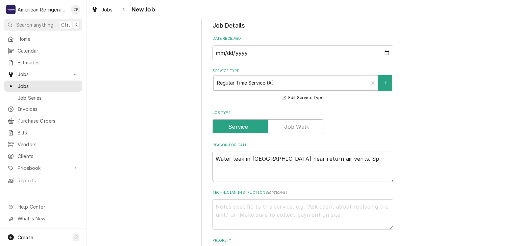
type textarea "x"
type textarea "Water leak in Kitchen near return air vents. Spe"
type textarea "x"
type textarea "Water leak in Kitchen near return air vents. Speak"
type textarea "x"
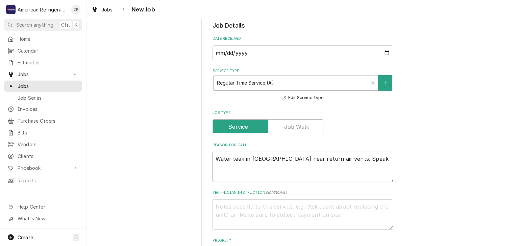
type textarea "Water leak in Kitchen near return air vents. Speak"
type textarea "x"
type textarea "Water leak in Kitchen near return air vents. Speak to"
type textarea "x"
type textarea "Water leak in Kitchen near return air vents. Speak to C"
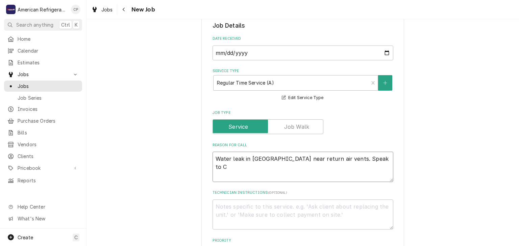
type textarea "x"
type textarea "Water leak in Kitchen near return air vents. Speak to Co"
type textarea "x"
type textarea "Water leak in Kitchen near return air vents. Speak to Cor"
type textarea "x"
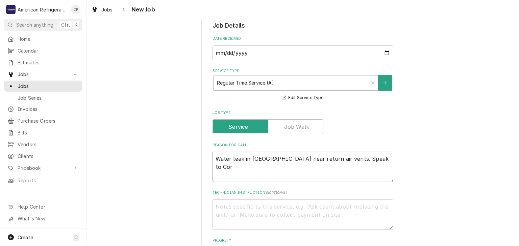
type textarea "Water leak in Kitchen near return air vents. Speak to Corb"
type textarea "x"
type textarea "Water leak in Kitchen near return air vents. Speak to Corbi"
type textarea "x"
type textarea "Water leak in Kitchen near return air vents. Speak to Corbin"
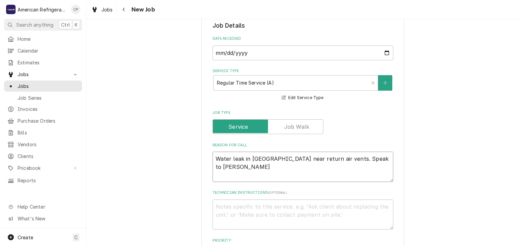
type textarea "x"
type textarea "Water leak in Kitchen near return air vents. Speak to Corbin"
type textarea "x"
type textarea "Water leak in Kitchen near return air vents. Speak to Corbin on"
type textarea "x"
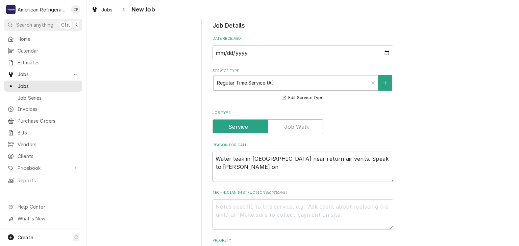
type textarea "Water leak in Kitchen near return air vents. Speak to Corbin on l"
type textarea "x"
type textarea "Water leak in Kitchen near return air vents. Speak to Corbin on lo"
type textarea "x"
type textarea "Water leak in Kitchen near return air vents. Speak to Corbin on loca"
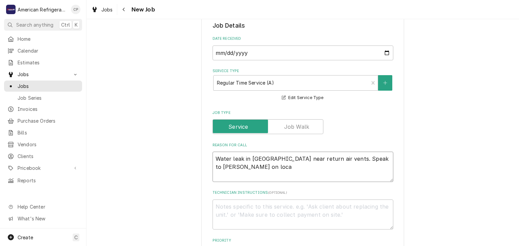
type textarea "x"
type textarea "Water leak in Kitchen near return air vents. Speak to Corbin on locat"
type textarea "x"
type textarea "Water leak in Kitchen near return air vents. Speak to Corbin on locati"
type textarea "x"
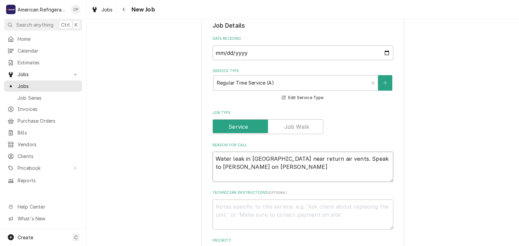
type textarea "Water leak in Kitchen near return air vents. Speak to Corbin on locatio"
type textarea "x"
type textarea "Water leak in Kitchen near return air vents. Speak to Corbin on location"
type textarea "x"
type textarea "Water leak in Kitchen near return air vents. Speak to Corbin on location"
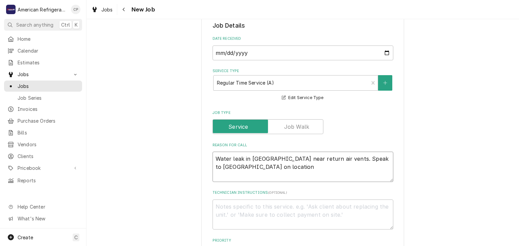
type textarea "x"
type textarea "Water leak in Kitchen near return air vents. Speak to Corbin on location o"
type textarea "x"
type textarea "Water leak in Kitchen near return air vents. Speak to Corbin on location of"
type textarea "x"
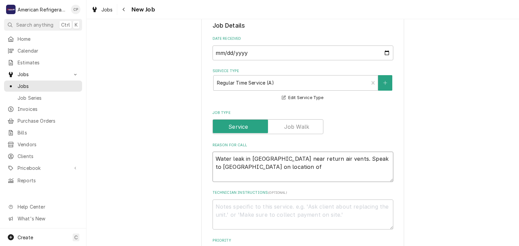
type textarea "Water leak in Kitchen near return air vents. Speak to Corbin on location of"
type textarea "x"
type textarea "Water leak in Kitchen near return air vents. Speak to Corbin on location of h"
type textarea "x"
type textarea "Water leak in Kitchen near return air vents. Speak to Corbin on location of h"
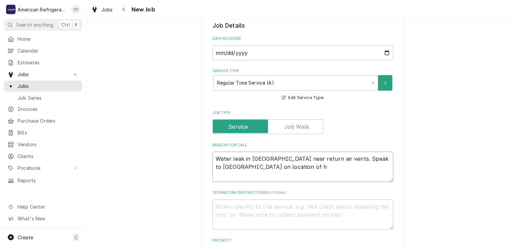
type textarea "x"
type textarea "Water leak in Kitchen near return air vents. Speak to Corbin on location of"
type textarea "x"
type textarea "Water leak in Kitchen near return air vents. Speak to Corbin on location of w"
type textarea "x"
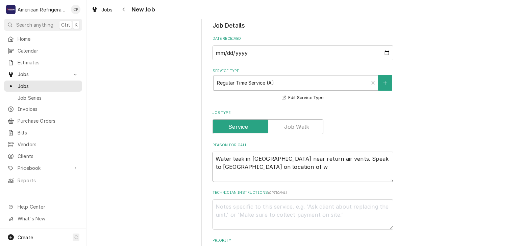
type textarea "Water leak in Kitchen near return air vents. Speak to Corbin on location of wh"
type textarea "x"
type textarea "Water leak in Kitchen near return air vents. Speak to Corbin on location of wher"
type textarea "x"
type textarea "Water leak in Kitchen near return air vents. Speak to Corbin on location of whe…"
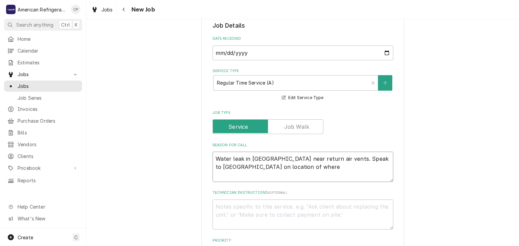
type textarea "x"
type textarea "Water leak in Kitchen near return air vents. Speak to Corbin on location of whe…"
type textarea "x"
type textarea "Water leak in Kitchen near return air vents. Speak to Corbin on location of whe…"
type textarea "x"
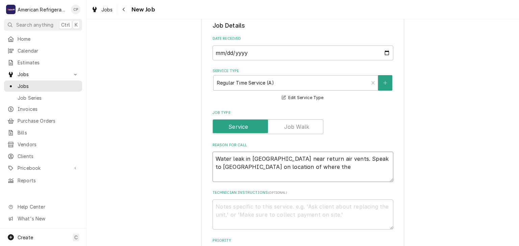
type textarea "Water leak in Kitchen near return air vents. Speak to Corbin on location of whe…"
type textarea "x"
type textarea "Water leak in Kitchen near return air vents. Speak to Corbin on location of whe…"
type textarea "x"
type textarea "Water leak in Kitchen near return air vents. Speak to Corbin on location of whe…"
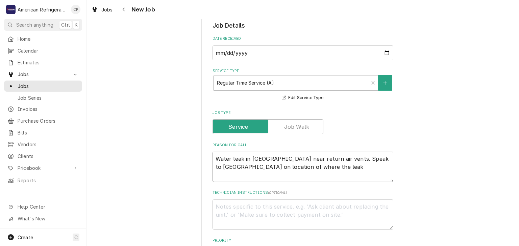
type textarea "x"
type textarea "Water leak in Kitchen near return air vents. Speak to Corbin on location of whe…"
type textarea "x"
type textarea "Water leak in Kitchen near return air vents. Speak to Corbin on location of whe…"
type textarea "x"
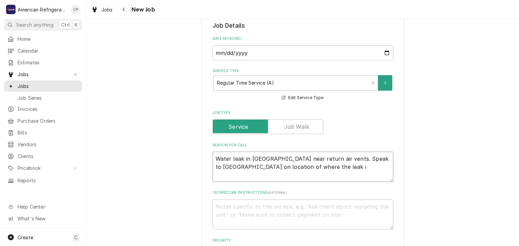
type textarea "Water leak in Kitchen near return air vents. Speak to Corbin on location of whe…"
type textarea "x"
type textarea "Water leak in Kitchen near return air vents. Speak to Corbin on location of whe…"
type textarea "x"
type textarea "Water leak in Kitchen near return air vents. Speak to Corbin on location of whe…"
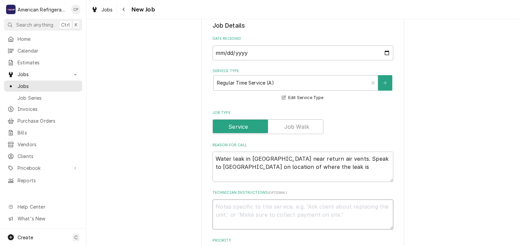
type textarea "D"
type textarea "x"
type textarea "Di"
type textarea "x"
type textarea "Dia"
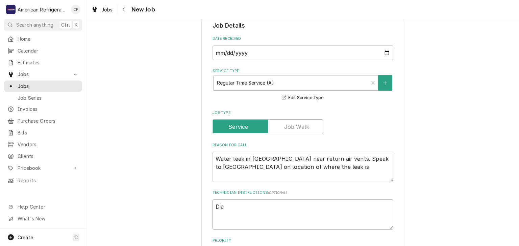
type textarea "x"
type textarea "Diagn"
type textarea "x"
type textarea "Diagno"
type textarea "x"
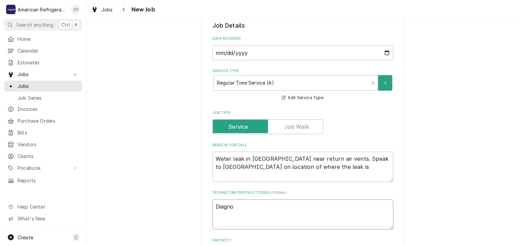
type textarea "Diagnos"
type textarea "x"
type textarea "Diagnose"
type textarea "x"
type textarea "Diagnose &"
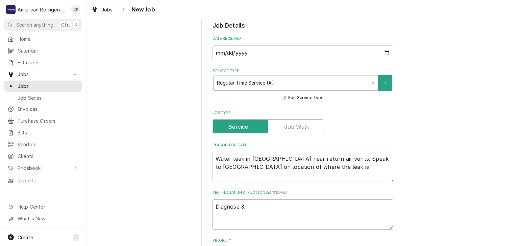
type textarea "x"
type textarea "Diagnose &c"
type textarea "x"
type textarea "Diagnose &"
type textarea "x"
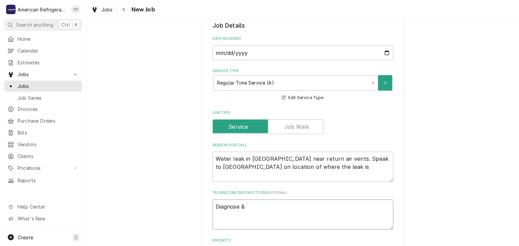
type textarea "Diagnose &"
type textarea "x"
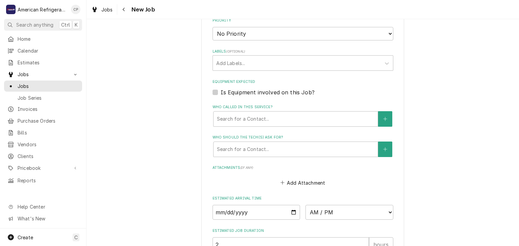
scroll to position [405, 0]
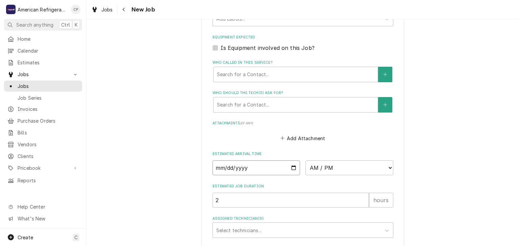
click at [293, 166] on input "Date" at bounding box center [256, 168] width 88 height 15
click at [368, 166] on select "AM / PM 6:00 AM 6:15 AM 6:30 AM 6:45 AM 7:00 AM 7:15 AM 7:30 AM 7:45 AM 8:00 AM…" at bounding box center [349, 168] width 88 height 15
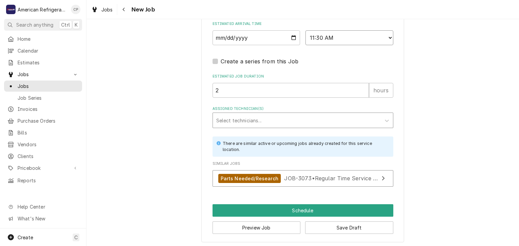
scroll to position [536, 0]
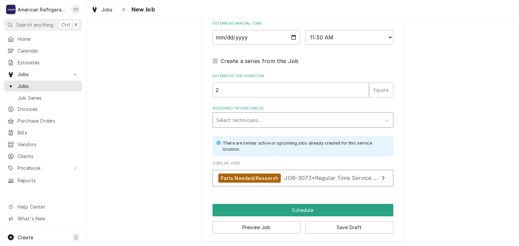
click at [281, 119] on div "Assigned Technician(s)" at bounding box center [296, 120] width 161 height 12
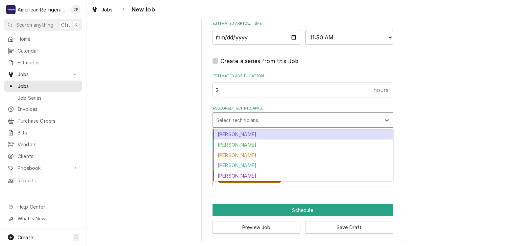
click at [275, 132] on div "Alvaro Cuenca" at bounding box center [303, 135] width 180 height 10
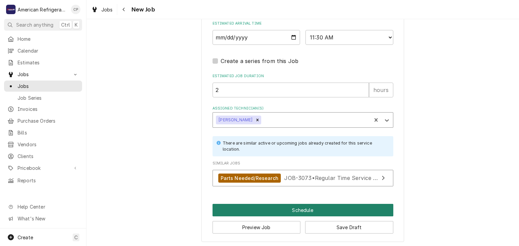
click at [279, 205] on button "Schedule" at bounding box center [302, 210] width 181 height 12
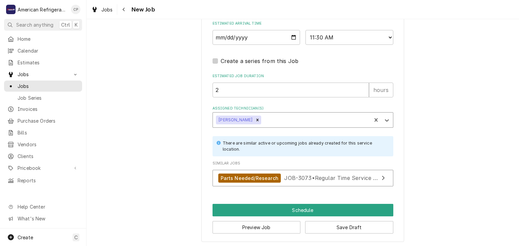
scroll to position [530, 0]
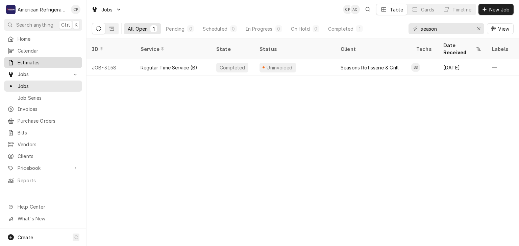
click at [57, 63] on span "Estimates" at bounding box center [48, 62] width 61 height 7
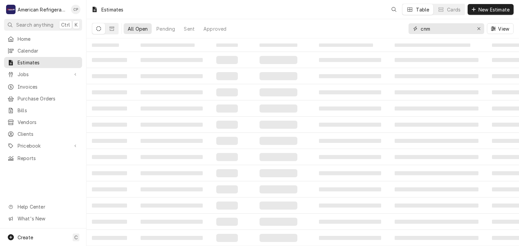
click at [449, 26] on input "cnm" at bounding box center [445, 28] width 51 height 11
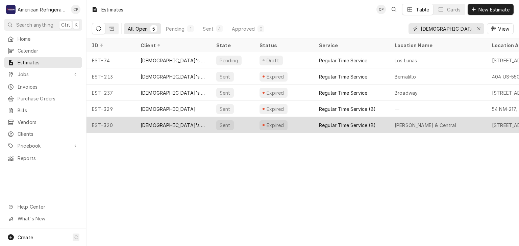
type input "church"
click at [175, 122] on div "Church's Texas Chicken" at bounding box center [172, 125] width 65 height 7
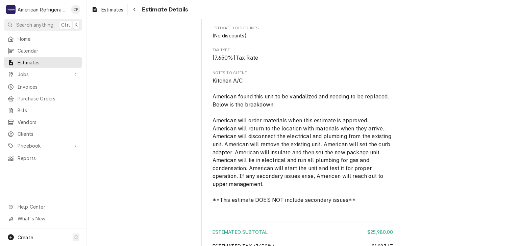
scroll to position [1545, 0]
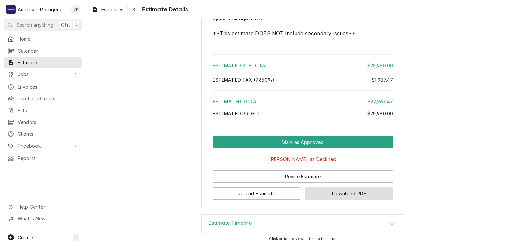
click at [337, 198] on button "Download PDF" at bounding box center [349, 194] width 88 height 12
click at [316, 187] on div "Resend Estimate Download PDF" at bounding box center [302, 191] width 181 height 17
click at [316, 190] on button "Download PDF" at bounding box center [349, 194] width 88 height 12
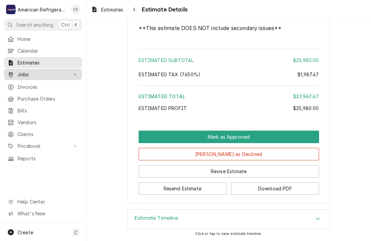
click at [48, 71] on span "Jobs" at bounding box center [43, 74] width 51 height 7
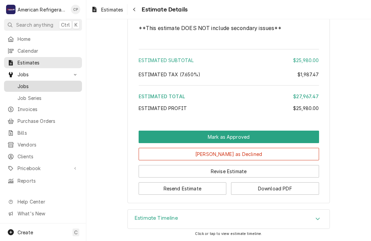
click at [49, 84] on span "Jobs" at bounding box center [48, 86] width 61 height 7
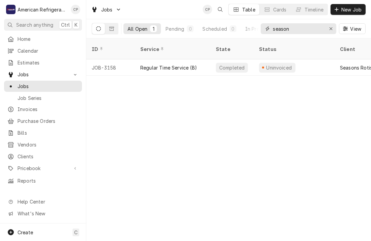
click at [287, 31] on input "season" at bounding box center [298, 28] width 51 height 11
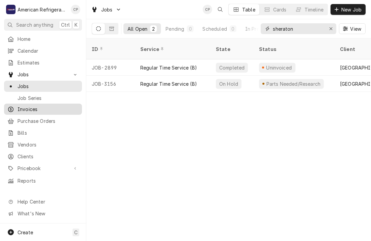
type input "sheraton"
click at [48, 106] on span "Invoices" at bounding box center [48, 109] width 61 height 7
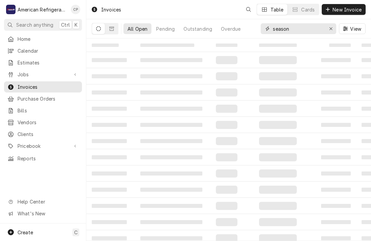
click at [300, 28] on input "season" at bounding box center [298, 28] width 51 height 11
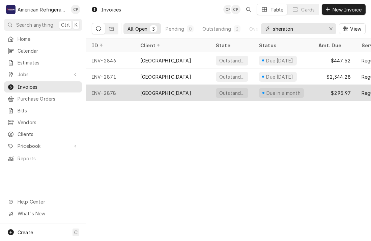
type input "sheraton"
click at [162, 85] on div "[GEOGRAPHIC_DATA]" at bounding box center [173, 93] width 76 height 16
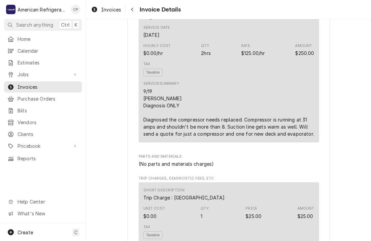
scroll to position [116, 0]
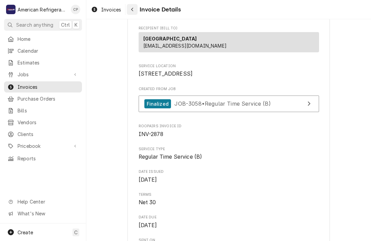
click at [134, 10] on div "Navigate back" at bounding box center [132, 9] width 7 height 7
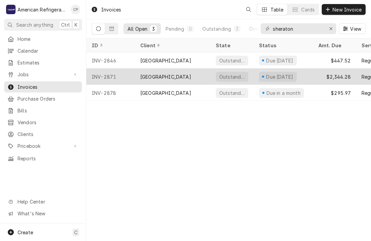
click at [144, 77] on div "[GEOGRAPHIC_DATA]" at bounding box center [165, 76] width 51 height 7
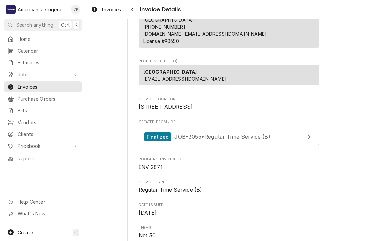
scroll to position [36, 0]
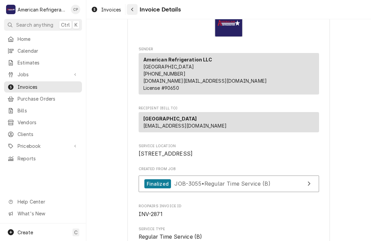
click at [133, 13] on button "Navigate back" at bounding box center [132, 9] width 11 height 11
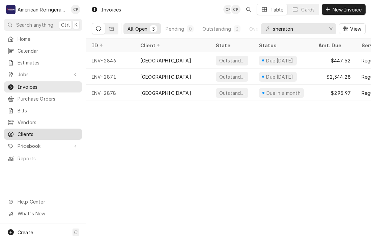
click at [45, 134] on div "Clients" at bounding box center [42, 134] width 75 height 8
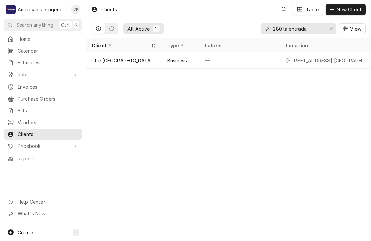
click at [301, 30] on input "280 la entrada" at bounding box center [298, 28] width 51 height 11
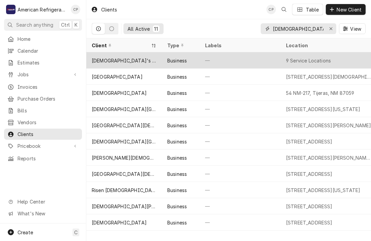
type input "church"
click at [133, 58] on div "[DEMOGRAPHIC_DATA]'s [US_STATE] Chicken" at bounding box center [124, 60] width 65 height 7
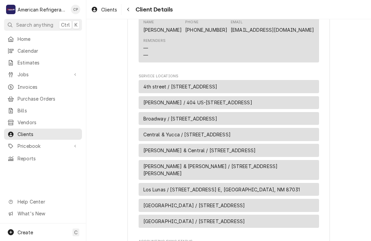
scroll to position [430, 0]
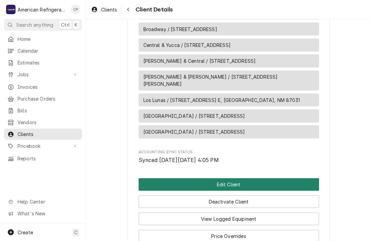
click at [156, 179] on button "Edit Client" at bounding box center [229, 184] width 181 height 12
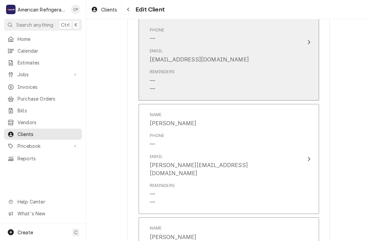
scroll to position [579, 0]
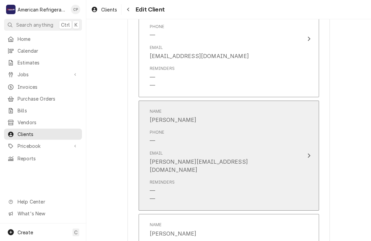
click at [197, 127] on div "Phone —" at bounding box center [222, 137] width 144 height 21
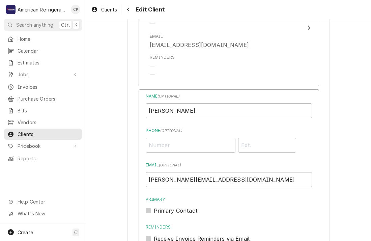
scroll to position [652, 0]
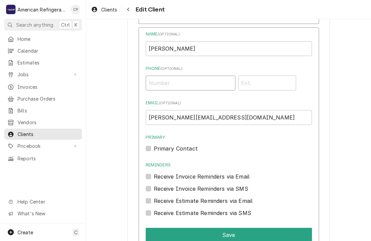
click at [167, 85] on input "Phone ( optional )" at bounding box center [191, 83] width 90 height 15
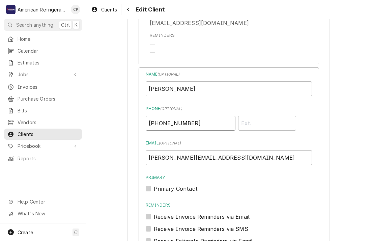
scroll to position [608, 0]
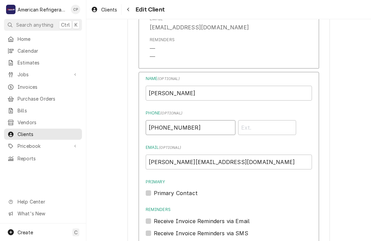
type input "(505) 715-8185"
click at [207, 93] on input "Bill Rice" at bounding box center [229, 93] width 166 height 15
type input "Bill Rice // Area Supervisor"
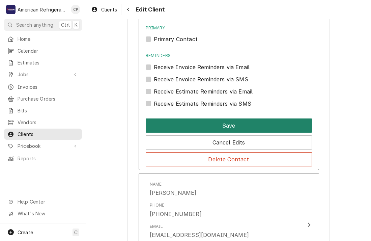
click at [186, 129] on button "Save" at bounding box center [229, 126] width 166 height 14
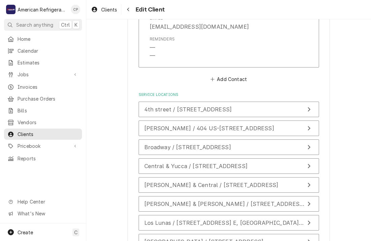
scroll to position [902, 0]
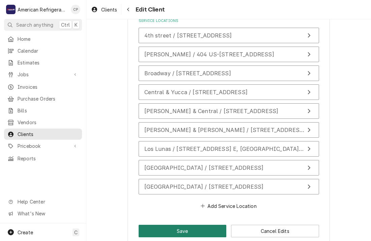
click at [150, 225] on button "Save" at bounding box center [183, 231] width 88 height 12
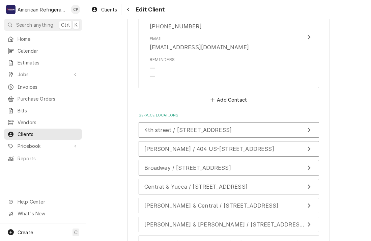
type textarea "x"
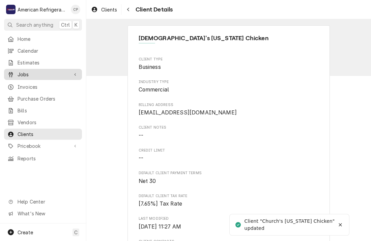
click at [60, 75] on span "Jobs" at bounding box center [43, 74] width 51 height 7
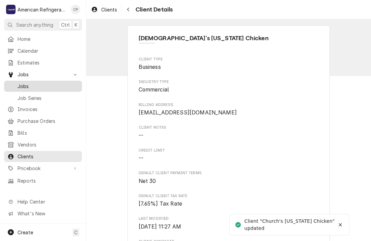
click at [57, 83] on span "Jobs" at bounding box center [48, 86] width 61 height 7
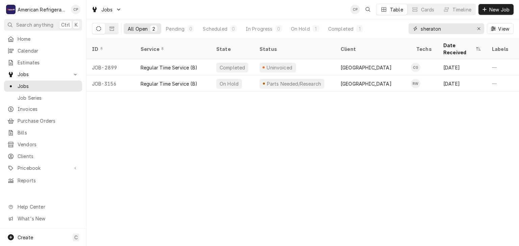
click at [371, 27] on input "sheraton" at bounding box center [445, 28] width 51 height 11
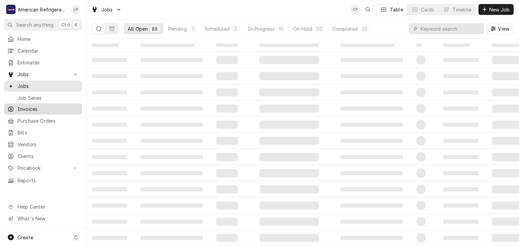
click at [56, 108] on span "Invoices" at bounding box center [48, 109] width 61 height 7
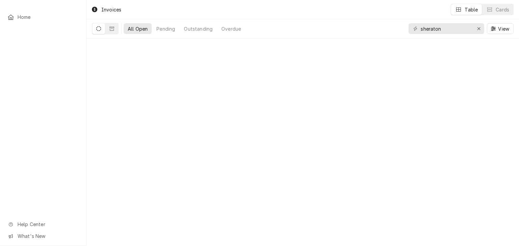
click at [436, 28] on input "sheraton" at bounding box center [445, 28] width 51 height 11
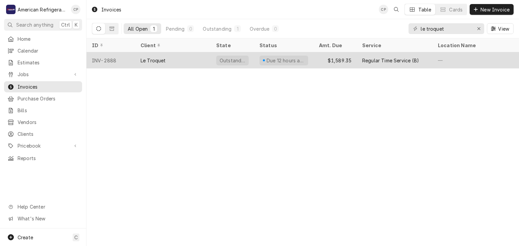
type input "le troquet"
click at [179, 55] on div "Le Troquet" at bounding box center [173, 60] width 76 height 16
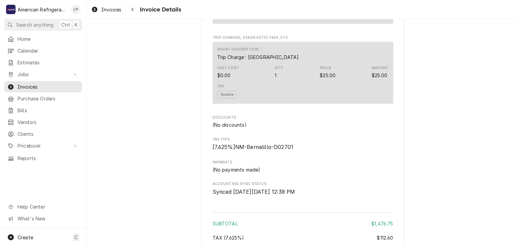
scroll to position [1137, 0]
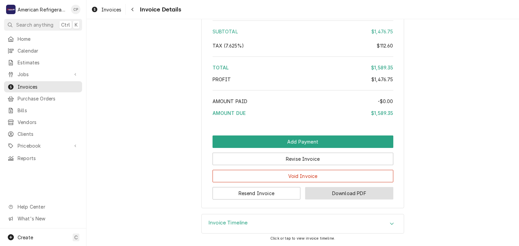
click at [363, 193] on button "Download PDF" at bounding box center [349, 193] width 88 height 12
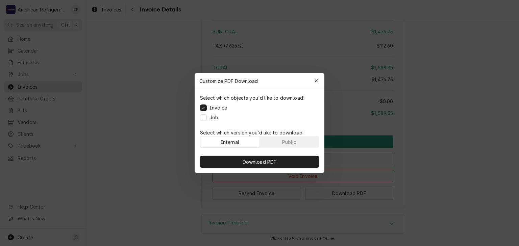
click at [214, 119] on label "Job" at bounding box center [213, 117] width 9 height 7
click at [207, 119] on button "Job" at bounding box center [203, 117] width 7 height 7
click at [222, 155] on div "Download PDF" at bounding box center [259, 162] width 130 height 23
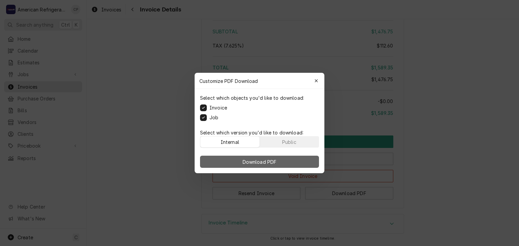
click at [222, 158] on button "Download PDF" at bounding box center [259, 162] width 119 height 12
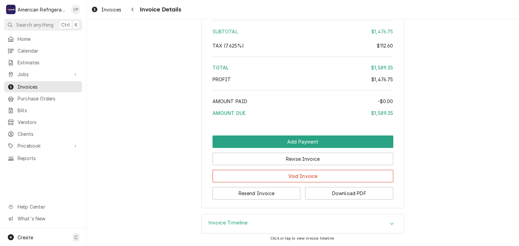
click at [317, 193] on button "Download PDF" at bounding box center [349, 193] width 88 height 12
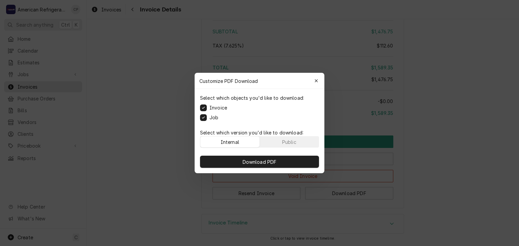
click at [214, 117] on label "Job" at bounding box center [213, 117] width 9 height 7
click at [207, 117] on button "Job" at bounding box center [203, 117] width 7 height 7
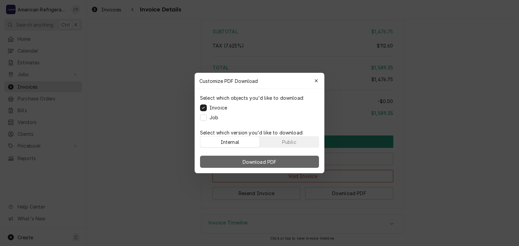
click at [220, 157] on button "Download PDF" at bounding box center [259, 162] width 119 height 12
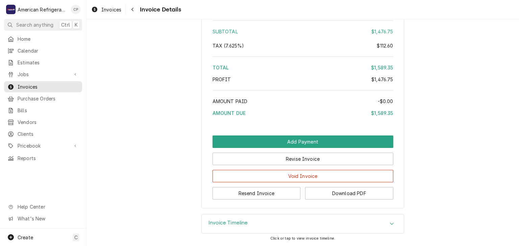
click at [47, 74] on span "Jobs" at bounding box center [43, 74] width 51 height 7
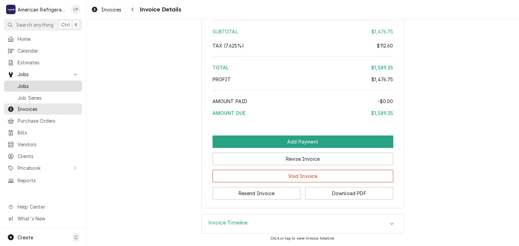
click at [47, 84] on span "Jobs" at bounding box center [48, 86] width 61 height 7
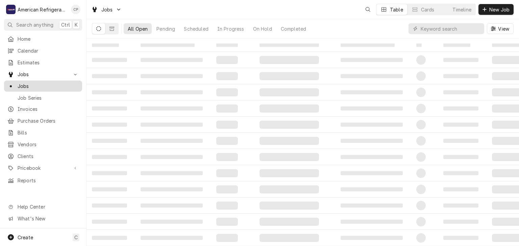
click at [56, 83] on span "Jobs" at bounding box center [48, 86] width 61 height 7
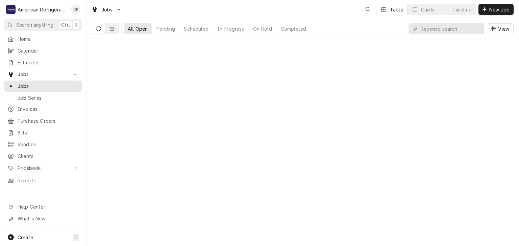
click at [436, 28] on input "Dynamic Content Wrapper" at bounding box center [450, 28] width 60 height 11
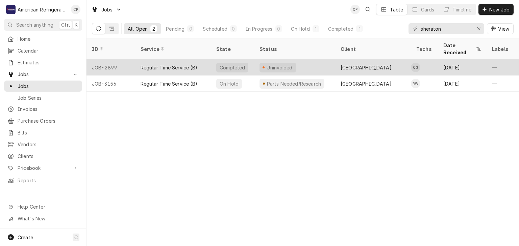
type input "sheraton"
click at [130, 63] on div "JOB-2899" at bounding box center [110, 67] width 49 height 16
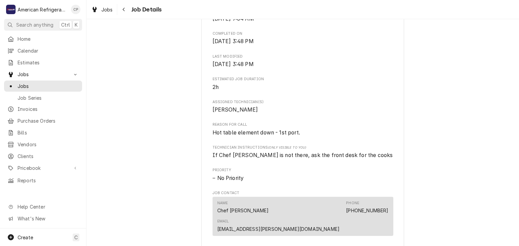
scroll to position [220, 0]
click at [125, 10] on icon "Navigate back" at bounding box center [123, 9] width 3 height 5
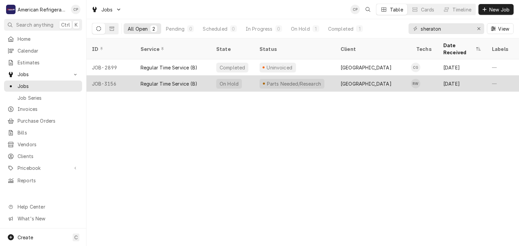
click at [133, 76] on div "JOB-3156" at bounding box center [110, 84] width 49 height 16
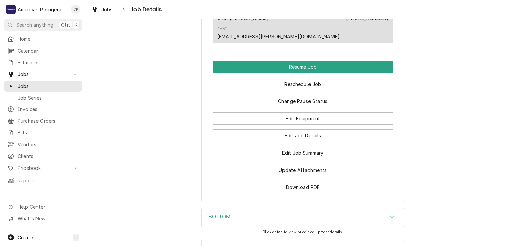
scroll to position [574, 0]
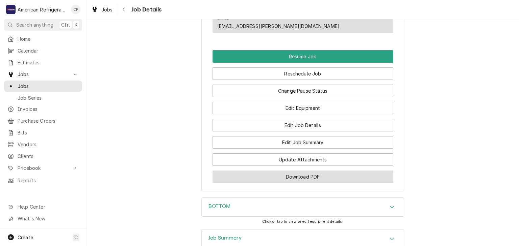
click at [318, 171] on button "Download PDF" at bounding box center [302, 177] width 181 height 12
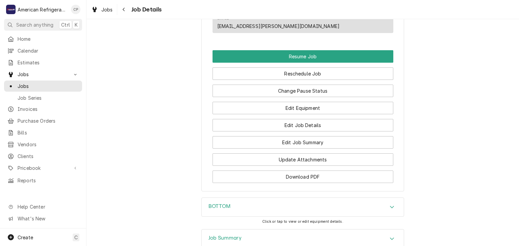
click at [53, 107] on span "Invoices" at bounding box center [48, 109] width 61 height 7
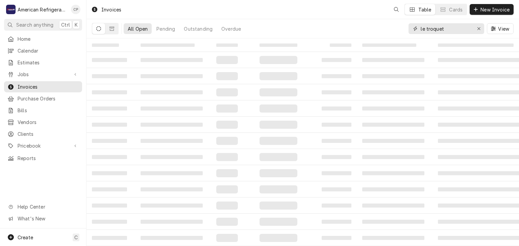
click at [447, 27] on input "le troquet" at bounding box center [445, 28] width 51 height 11
click at [448, 26] on input "le troquet" at bounding box center [445, 28] width 51 height 11
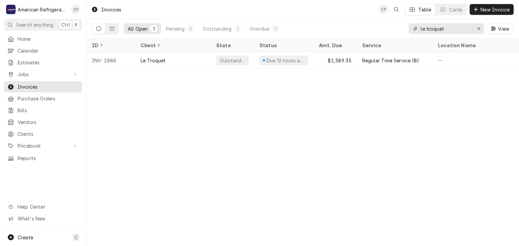
click at [451, 30] on input "le troquet" at bounding box center [445, 28] width 51 height 11
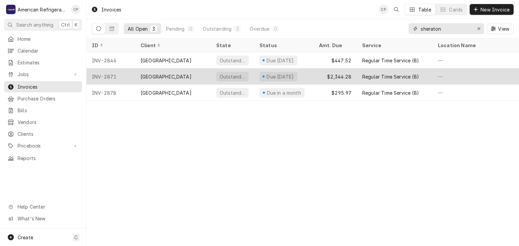
type input "sheraton"
click at [161, 78] on div "[GEOGRAPHIC_DATA]" at bounding box center [165, 76] width 51 height 7
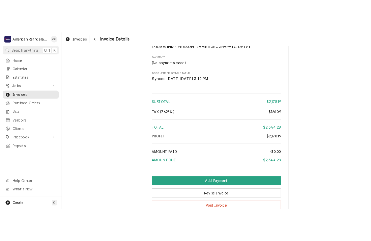
scroll to position [1290, 0]
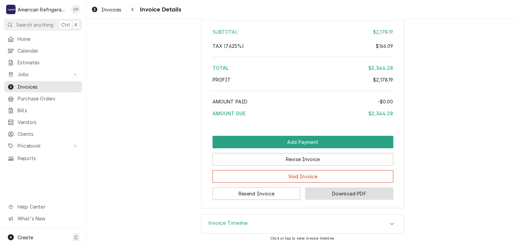
click at [334, 195] on button "Download PDF" at bounding box center [349, 194] width 88 height 12
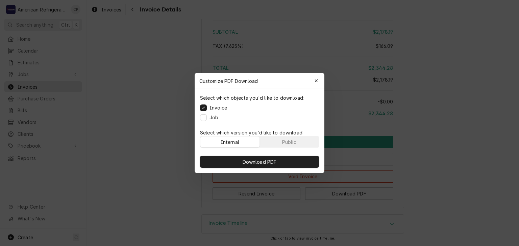
click at [213, 119] on label "Job" at bounding box center [213, 117] width 9 height 7
click at [207, 119] on button "Job" at bounding box center [203, 117] width 7 height 7
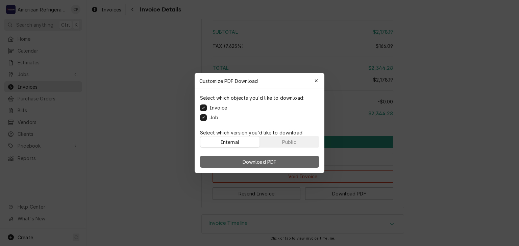
click at [220, 160] on button "Download PDF" at bounding box center [259, 162] width 119 height 12
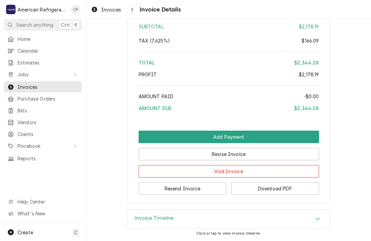
drag, startPoint x: 110, startPoint y: 67, endPoint x: 122, endPoint y: 57, distance: 15.2
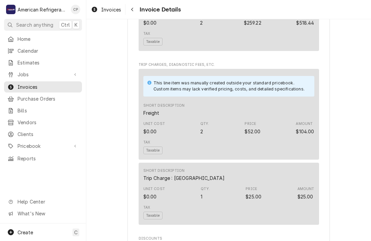
scroll to position [1024, 0]
